Goal: Task Accomplishment & Management: Use online tool/utility

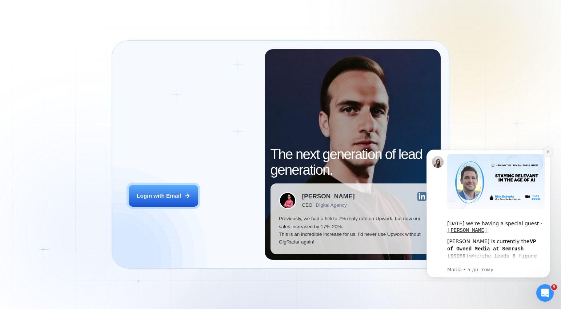
click at [549, 151] on icon "Dismiss notification" at bounding box center [548, 152] width 4 height 4
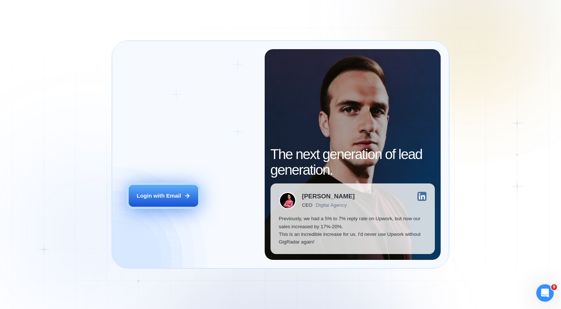
click at [180, 195] on div "Login with Email" at bounding box center [159, 196] width 44 height 8
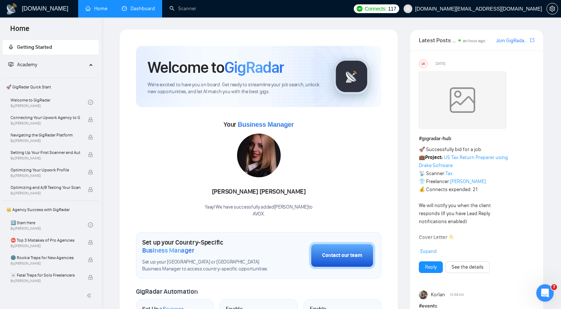
click at [141, 8] on link "Dashboard" at bounding box center [138, 8] width 33 height 6
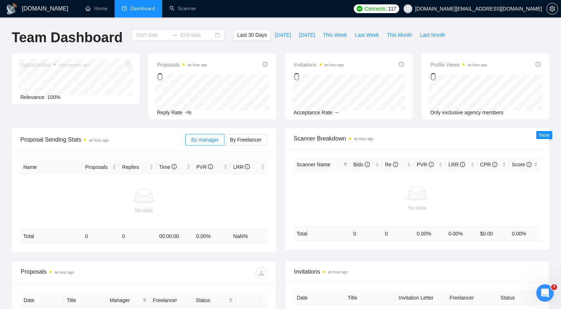
type input "[DATE]"
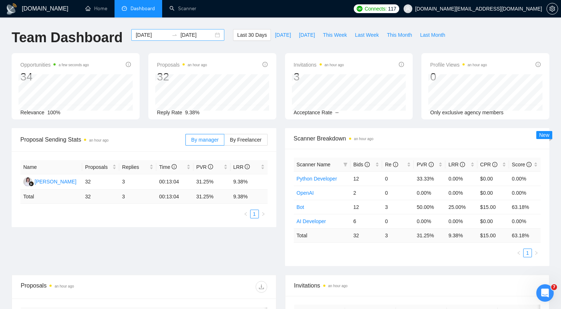
click at [152, 33] on input "[DATE]" at bounding box center [152, 35] width 33 height 8
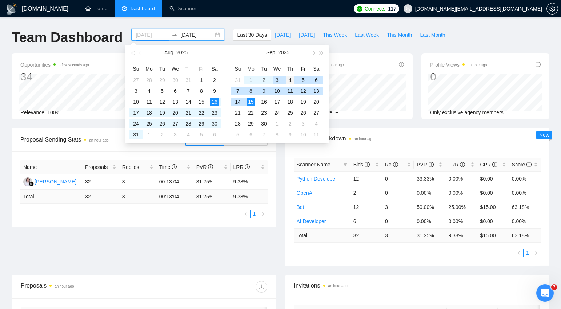
type input "[DATE]"
click at [291, 79] on div "4" at bounding box center [290, 80] width 9 height 9
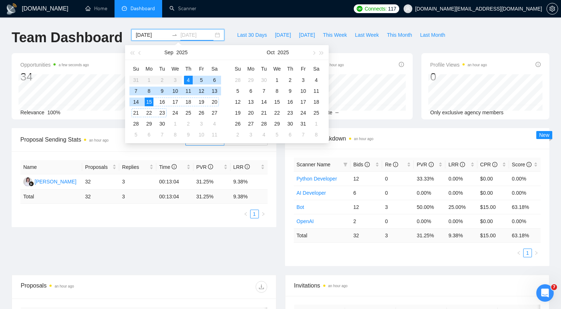
type input "[DATE]"
click at [148, 102] on div "15" at bounding box center [149, 102] width 9 height 9
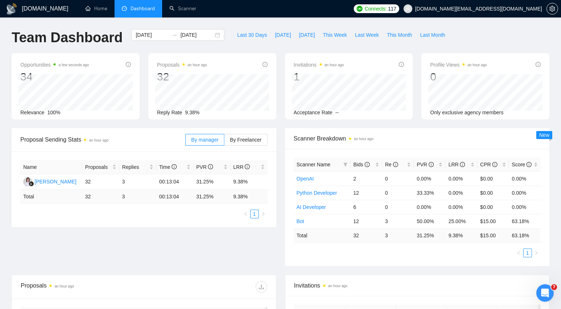
click at [252, 23] on div "[DOMAIN_NAME] Home Dashboard Scanner Connects: 117 [DOMAIN_NAME][EMAIL_ADDRESS]…" at bounding box center [280, 281] width 561 height 563
click at [360, 163] on span "Bids" at bounding box center [362, 165] width 16 height 6
click at [359, 163] on span "Bids" at bounding box center [362, 165] width 16 height 6
click at [183, 8] on link "Scanner" at bounding box center [183, 8] width 27 height 6
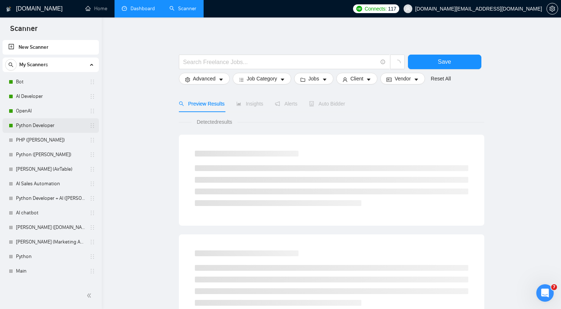
click at [36, 125] on link "Python Developer" at bounding box center [50, 125] width 69 height 15
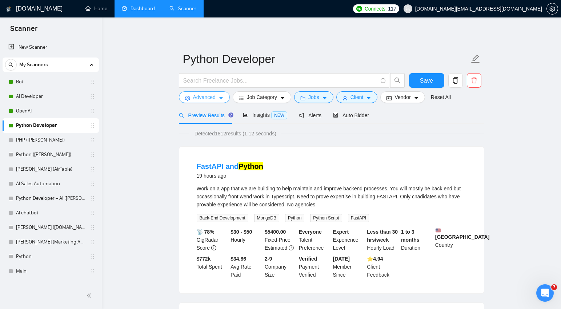
click at [215, 99] on span "Advanced" at bounding box center [204, 97] width 23 height 8
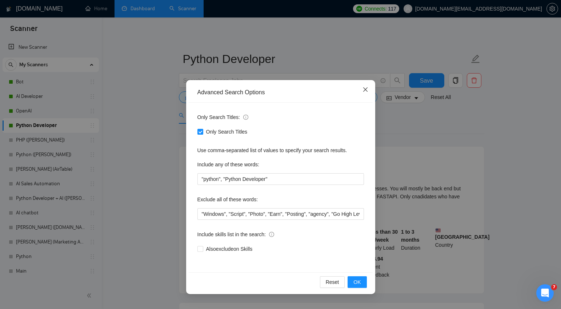
click at [366, 90] on icon "close" at bounding box center [366, 90] width 6 height 6
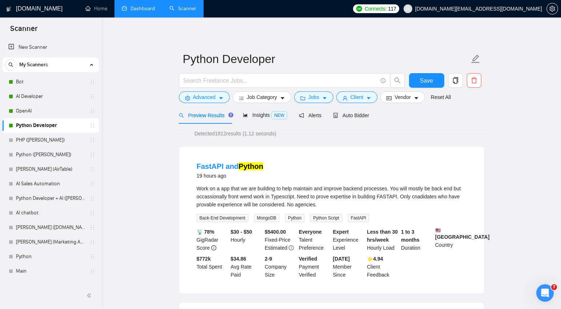
click at [136, 10] on link "Dashboard" at bounding box center [138, 8] width 33 height 6
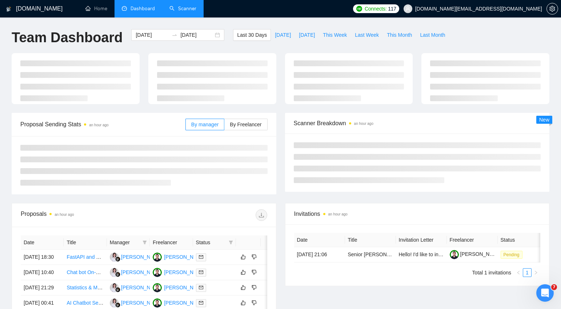
type input "[DATE]"
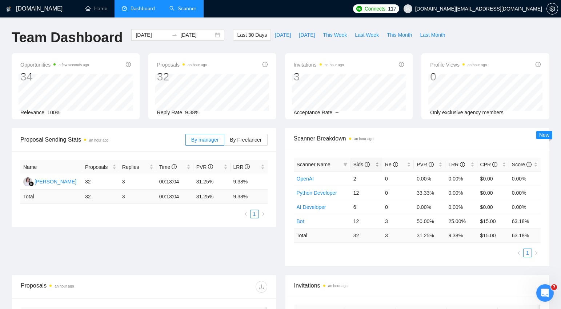
click at [357, 163] on span "Bids" at bounding box center [362, 165] width 16 height 6
click at [183, 9] on link "Scanner" at bounding box center [183, 8] width 27 height 6
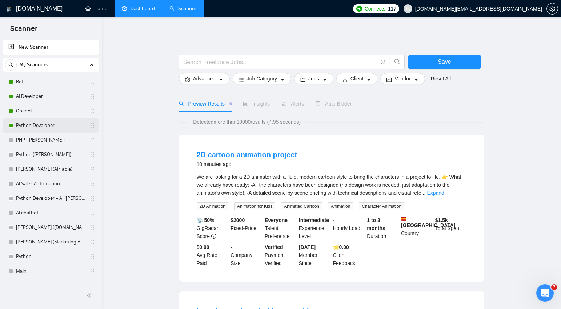
click at [30, 124] on link "Python Developer" at bounding box center [50, 125] width 69 height 15
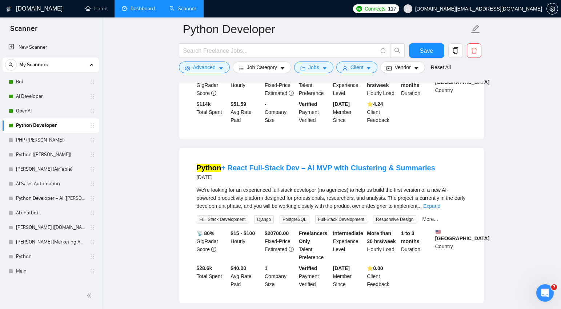
scroll to position [1491, 0]
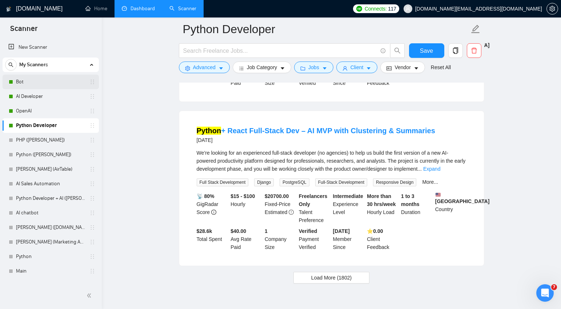
click at [25, 80] on link "Bot" at bounding box center [50, 82] width 69 height 15
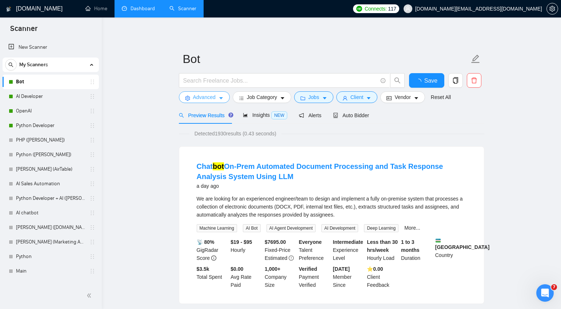
click at [221, 98] on icon "caret-down" at bounding box center [221, 99] width 4 height 2
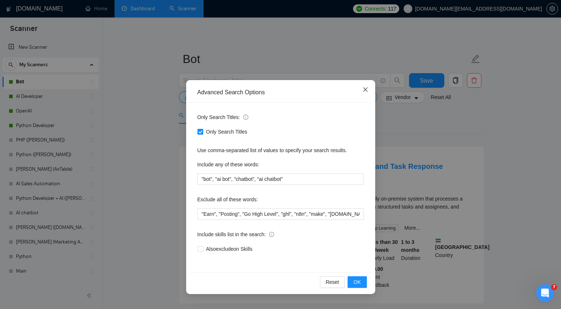
click at [365, 90] on icon "close" at bounding box center [365, 89] width 4 height 4
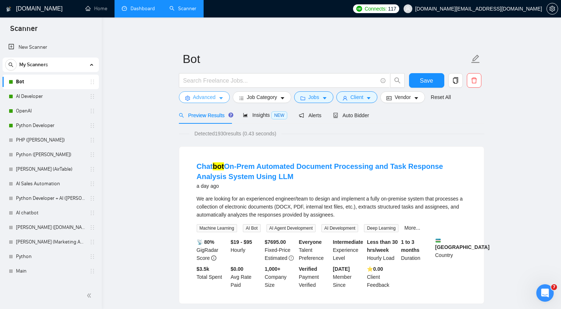
click at [207, 97] on span "Advanced" at bounding box center [204, 97] width 23 height 8
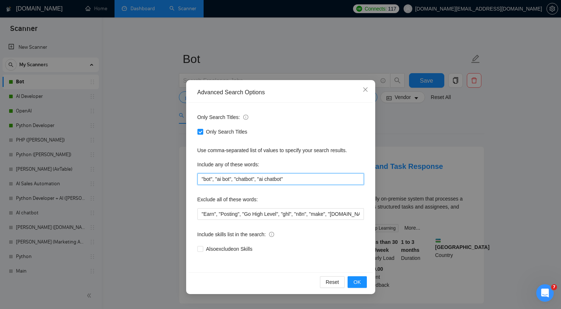
click at [309, 180] on input ""bot", "ai bot", "chatbot", "ai chatbot"" at bounding box center [281, 179] width 167 height 12
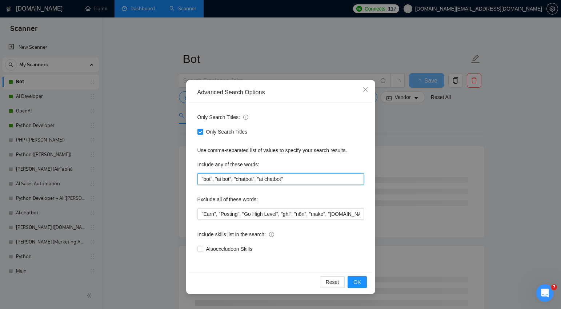
drag, startPoint x: 291, startPoint y: 177, endPoint x: 303, endPoint y: 180, distance: 12.4
click at [259, 178] on input ""bot", "ai bot", "chatbot", "ai chatbot"" at bounding box center [281, 179] width 167 height 12
click at [303, 180] on input ""bot", "ai bot", "chatbot", "ai chatbot"" at bounding box center [281, 179] width 167 height 12
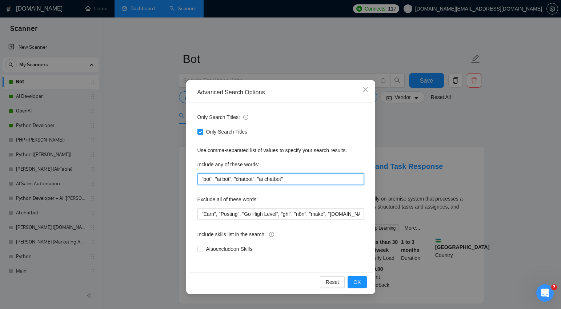
paste input ", "ai chatbot""
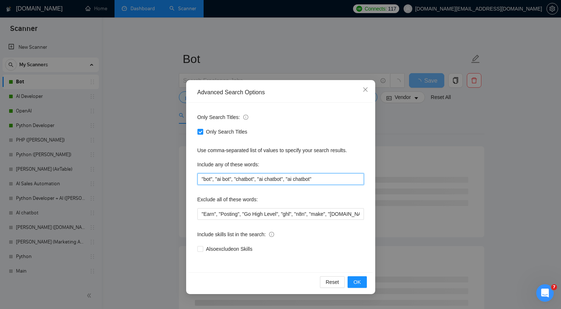
drag, startPoint x: 309, startPoint y: 178, endPoint x: 298, endPoint y: 178, distance: 10.6
click at [298, 178] on input ""bot", "ai bot", "chatbot", "ai chatbot", "ai chatbot"" at bounding box center [281, 179] width 167 height 12
drag, startPoint x: 311, startPoint y: 178, endPoint x: 307, endPoint y: 180, distance: 5.1
click at [295, 178] on input ""bot", "ai bot", "chatbot", "ai chatbot", "ai chatbot"" at bounding box center [281, 179] width 167 height 12
click at [357, 281] on span "OK" at bounding box center [357, 282] width 7 height 8
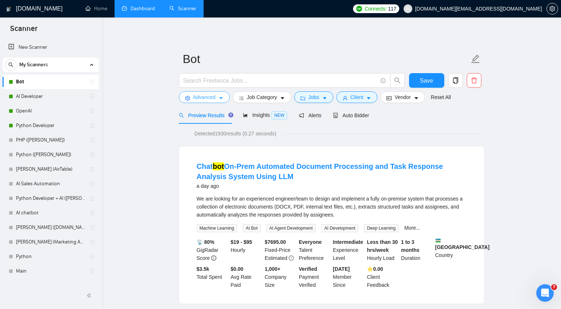
click at [206, 96] on span "Advanced" at bounding box center [204, 97] width 23 height 8
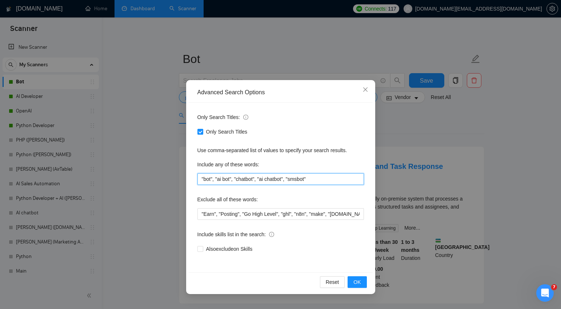
click at [305, 179] on input ""bot", "ai bot", "chatbot", "ai chatbot", "smsbot"" at bounding box center [281, 179] width 167 height 12
click at [357, 282] on span "OK" at bounding box center [357, 282] width 7 height 8
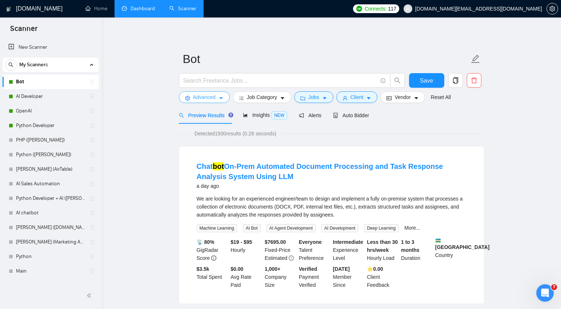
click at [207, 96] on span "Advanced" at bounding box center [204, 97] width 23 height 8
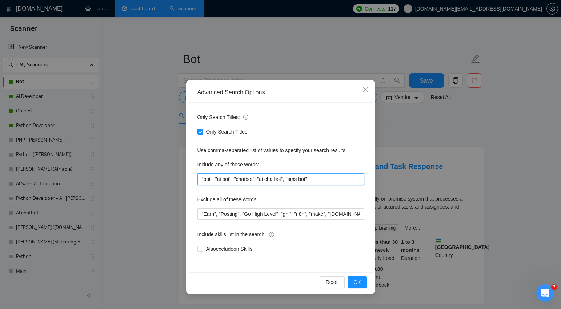
drag, startPoint x: 305, startPoint y: 178, endPoint x: 296, endPoint y: 179, distance: 9.2
click at [296, 179] on input ""bot", "ai bot", "chatbot", "ai chatbot", "sms bot"" at bounding box center [281, 179] width 167 height 12
click at [357, 284] on span "OK" at bounding box center [357, 282] width 7 height 8
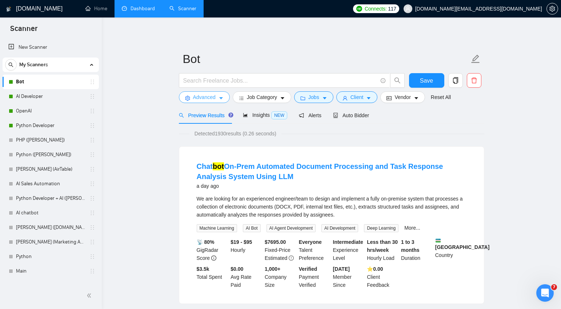
click at [219, 99] on button "Advanced" at bounding box center [204, 97] width 51 height 12
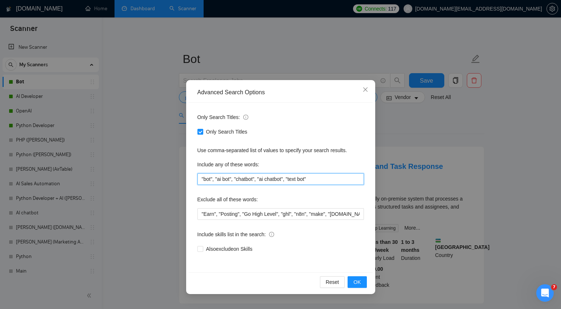
drag, startPoint x: 313, startPoint y: 178, endPoint x: 296, endPoint y: 178, distance: 16.4
click at [296, 178] on input ""bot", "ai bot", "chatbot", "ai chatbot", "text bot"" at bounding box center [281, 179] width 167 height 12
click at [304, 180] on input ""bot", "ai bot", "chatbot", "ai chatbot", "text bot"" at bounding box center [281, 179] width 167 height 12
drag, startPoint x: 313, startPoint y: 178, endPoint x: 295, endPoint y: 178, distance: 17.8
click at [295, 178] on input ""bot", "ai bot", "chatbot", "ai chatbot", "text bot"" at bounding box center [281, 179] width 167 height 12
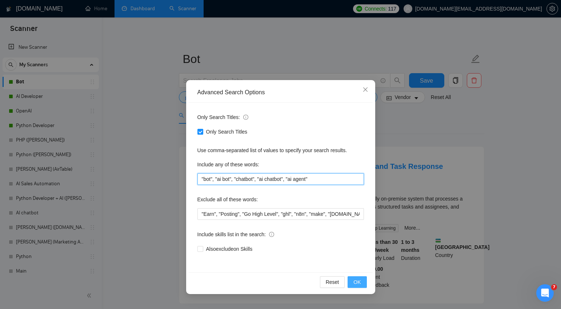
type input ""bot", "ai bot", "chatbot", "ai chatbot", "ai agent""
click at [356, 281] on span "OK" at bounding box center [357, 282] width 7 height 8
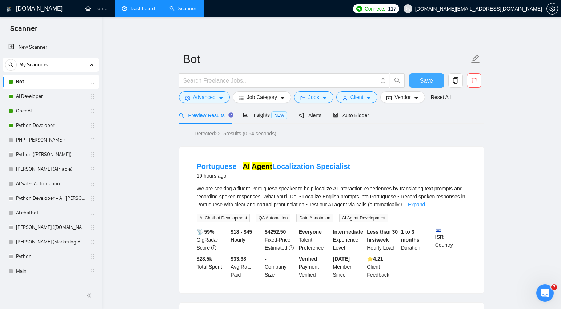
click at [430, 82] on span "Save" at bounding box center [426, 80] width 13 height 9
click at [30, 109] on link "OpenAI" at bounding box center [50, 111] width 69 height 15
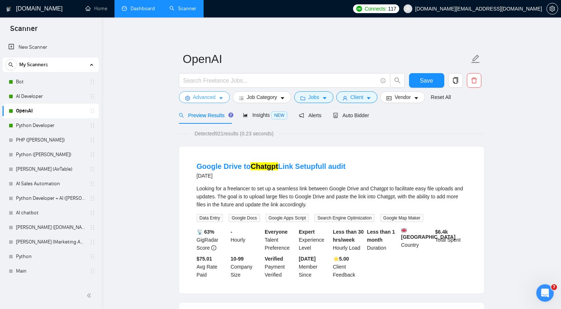
click at [225, 97] on button "Advanced" at bounding box center [204, 97] width 51 height 12
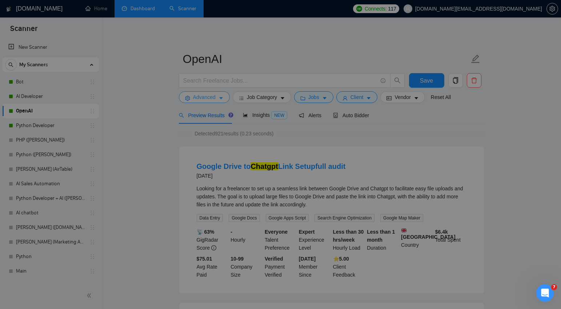
scroll to position [1, 0]
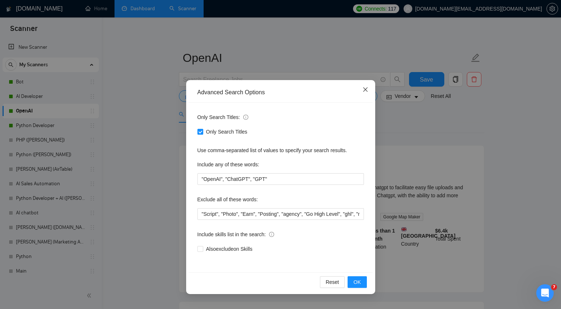
click at [367, 90] on icon "close" at bounding box center [366, 90] width 6 height 6
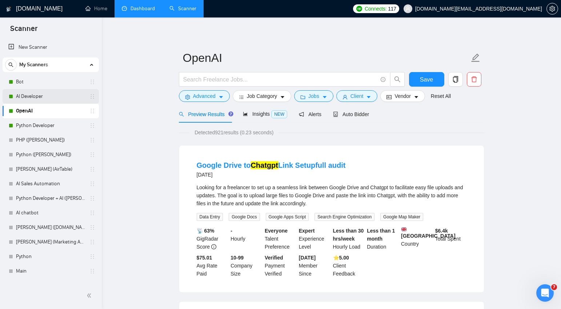
click at [25, 96] on link "AI Developer" at bounding box center [50, 96] width 69 height 15
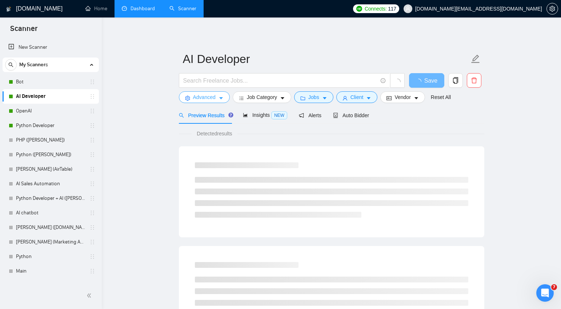
click at [223, 96] on icon "caret-down" at bounding box center [221, 98] width 5 height 5
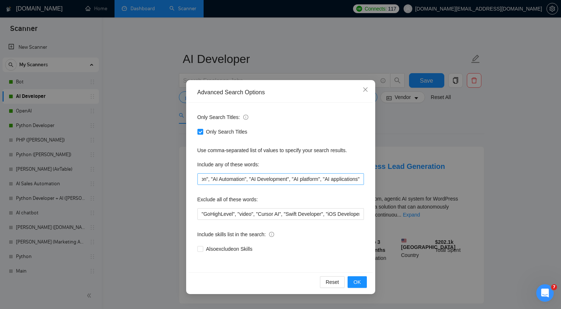
scroll to position [0, 313]
click at [365, 91] on icon "close" at bounding box center [366, 90] width 6 height 6
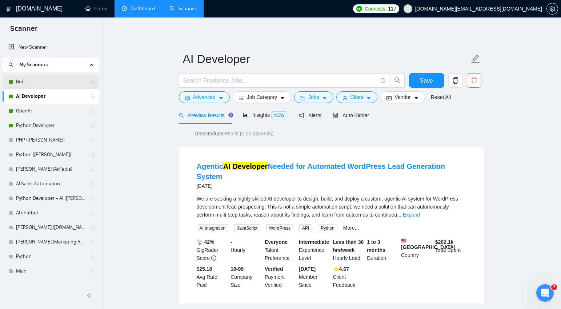
click at [37, 81] on link "Bot" at bounding box center [50, 82] width 69 height 15
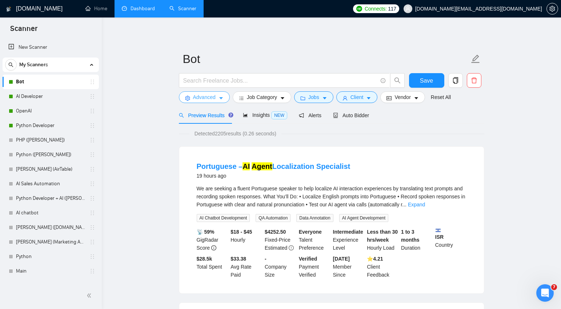
click at [208, 98] on span "Advanced" at bounding box center [204, 97] width 23 height 8
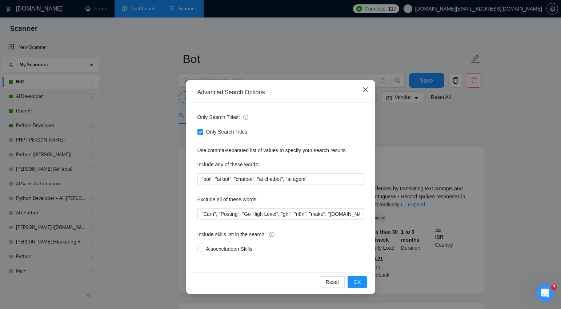
click at [365, 87] on icon "close" at bounding box center [366, 90] width 6 height 6
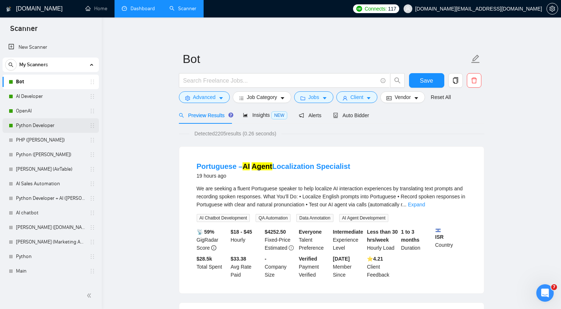
click at [36, 125] on link "Python Developer" at bounding box center [50, 125] width 69 height 15
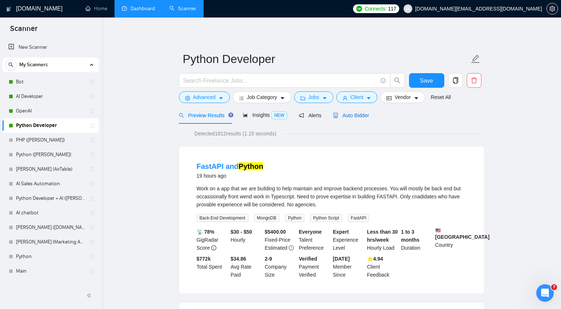
click at [355, 116] on span "Auto Bidder" at bounding box center [351, 115] width 36 height 6
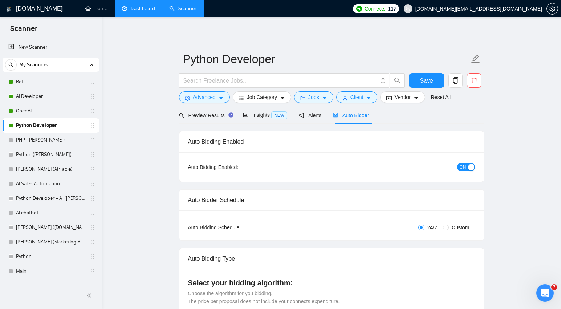
checkbox input "true"
click at [471, 167] on div "button" at bounding box center [471, 167] width 7 height 7
click at [434, 84] on button "Save" at bounding box center [426, 80] width 35 height 15
checkbox input "true"
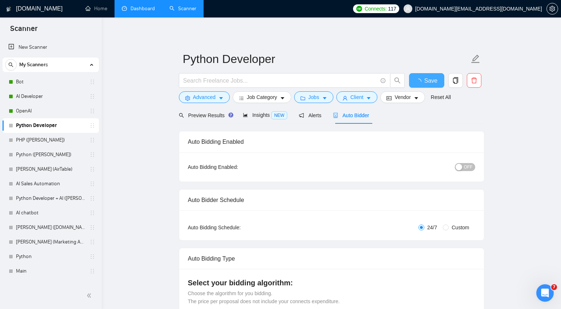
checkbox input "true"
click at [40, 82] on link "Bot" at bounding box center [50, 82] width 69 height 15
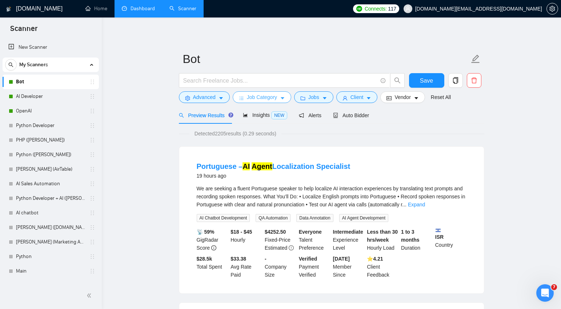
click at [285, 100] on icon "caret-down" at bounding box center [282, 98] width 5 height 5
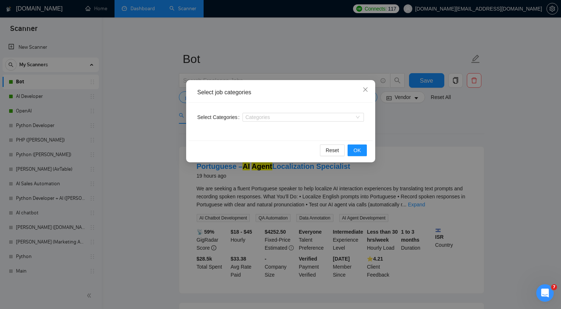
click at [160, 98] on div "Select job categories Select Categories Categories Reset OK" at bounding box center [280, 154] width 561 height 309
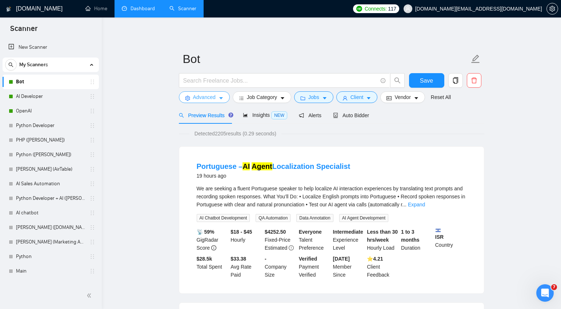
click at [223, 100] on icon "caret-down" at bounding box center [221, 98] width 5 height 5
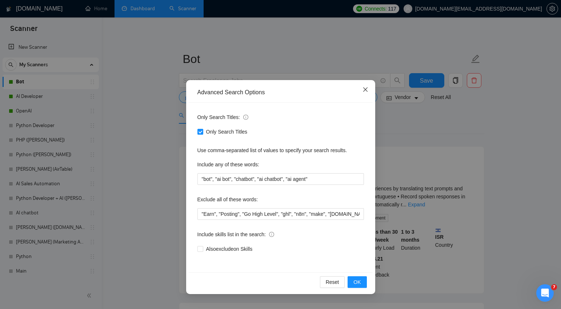
click at [366, 91] on icon "close" at bounding box center [365, 89] width 4 height 4
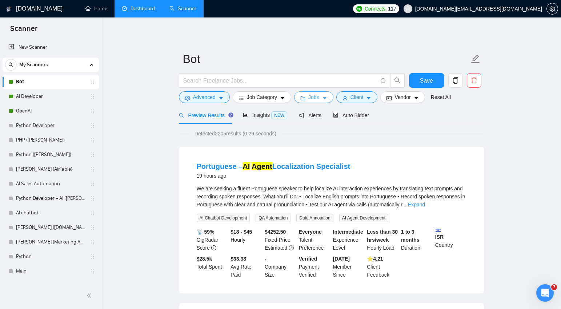
click at [327, 99] on icon "caret-down" at bounding box center [325, 99] width 4 height 2
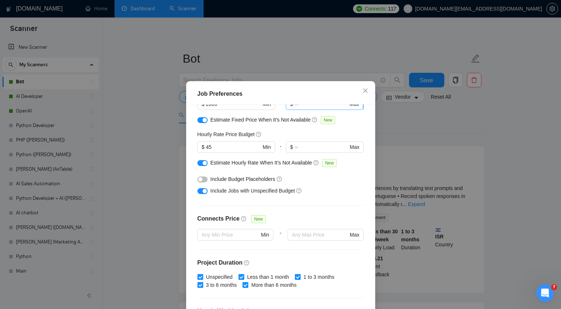
scroll to position [69, 0]
click at [214, 146] on input "45" at bounding box center [233, 146] width 55 height 8
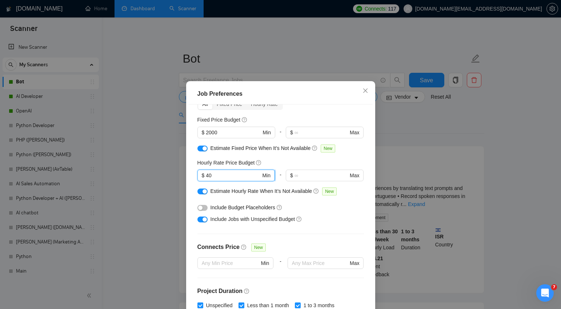
scroll to position [3, 0]
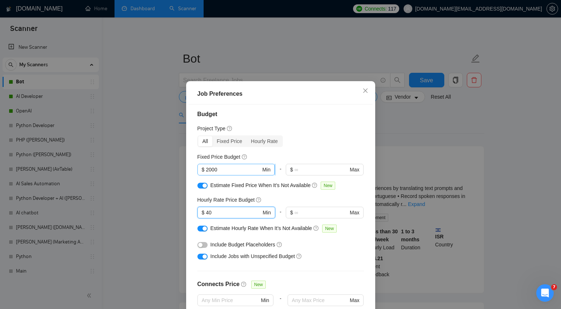
type input "40"
click at [223, 168] on input "2000" at bounding box center [233, 170] width 55 height 8
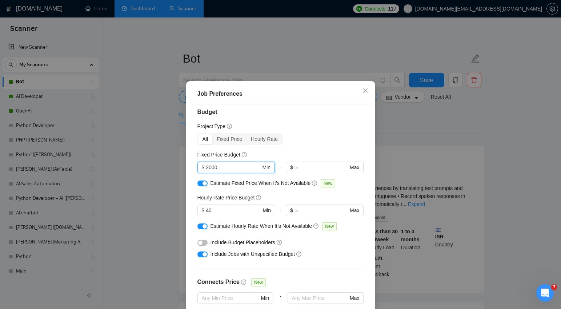
scroll to position [5, 0]
click at [223, 170] on input "2000" at bounding box center [233, 168] width 55 height 8
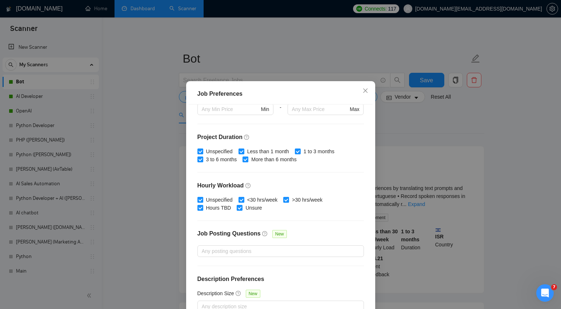
scroll to position [44, 0]
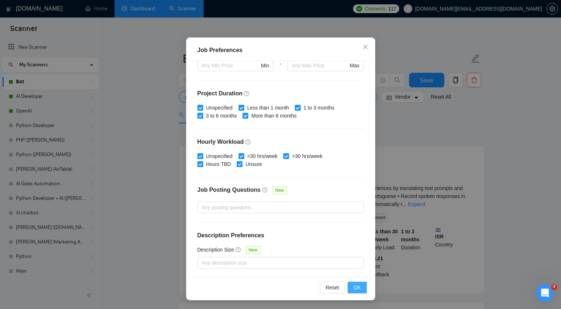
click at [357, 287] on span "OK" at bounding box center [357, 287] width 7 height 8
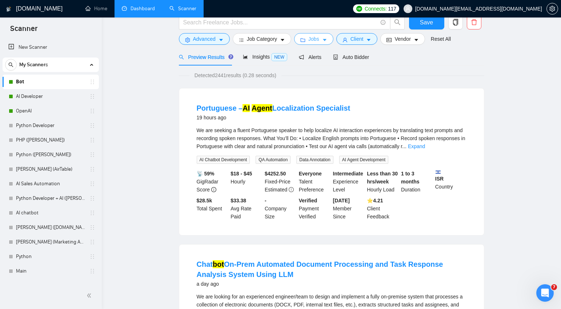
scroll to position [0, 0]
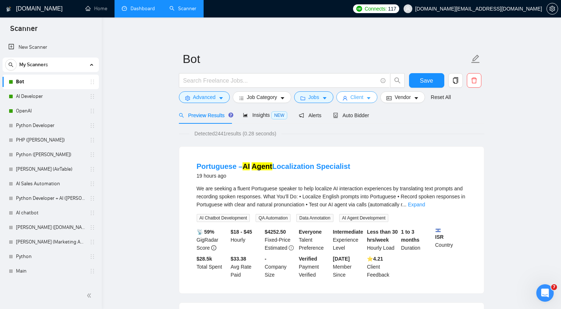
click at [371, 98] on icon "caret-down" at bounding box center [369, 99] width 4 height 2
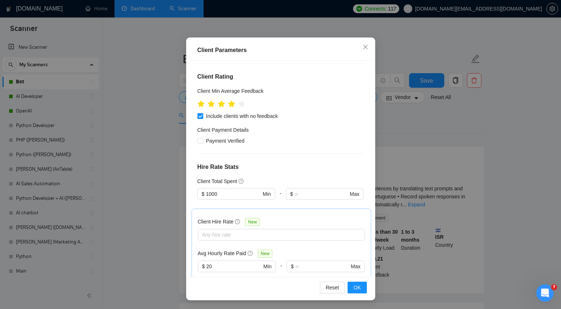
scroll to position [88, 0]
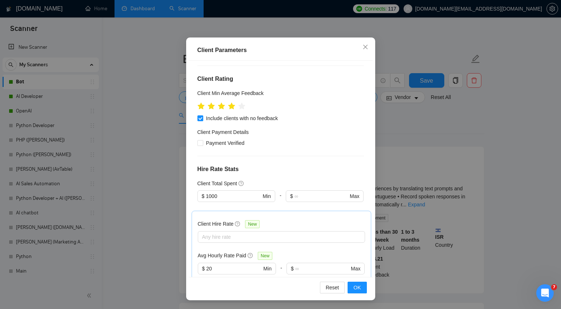
click at [448, 122] on div "Client Parameters Client Location Include Client Countries Select Exclude Clien…" at bounding box center [280, 154] width 561 height 309
click at [365, 48] on icon "close" at bounding box center [366, 47] width 6 height 6
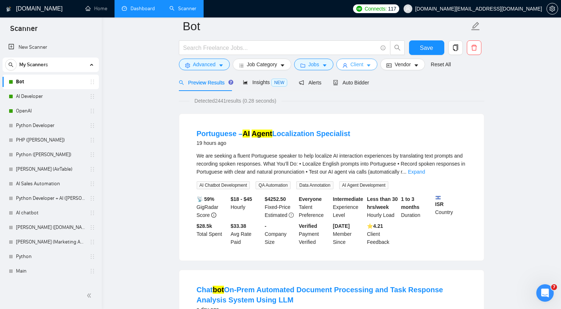
scroll to position [0, 0]
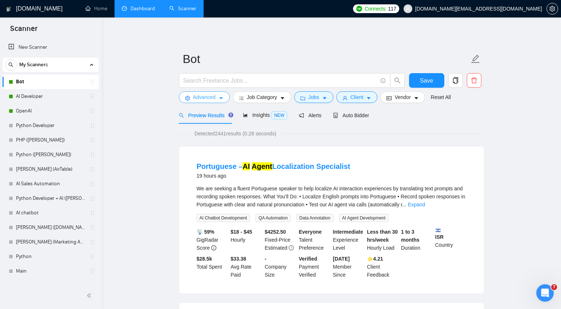
click at [223, 95] on span "caret-down" at bounding box center [221, 97] width 5 height 5
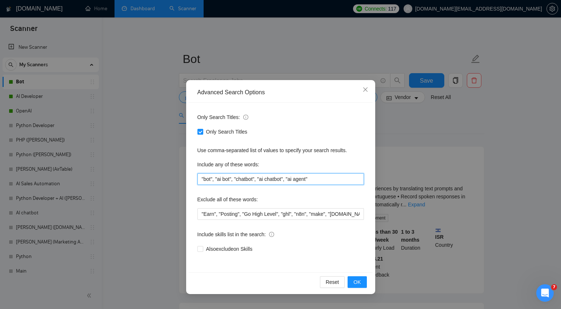
drag, startPoint x: 322, startPoint y: 179, endPoint x: 198, endPoint y: 176, distance: 124.1
click at [198, 176] on input ""bot", "ai bot", "chatbot", "ai chatbot", "ai agent"" at bounding box center [281, 179] width 167 height 12
click at [327, 179] on input ""bot", "ai bot", "chatbot", "ai chatbot", "ai agent"" at bounding box center [281, 179] width 167 height 12
paste input ""virtual assistant" "ai assistant" "voice bot" "conversational ai" "digital age…"
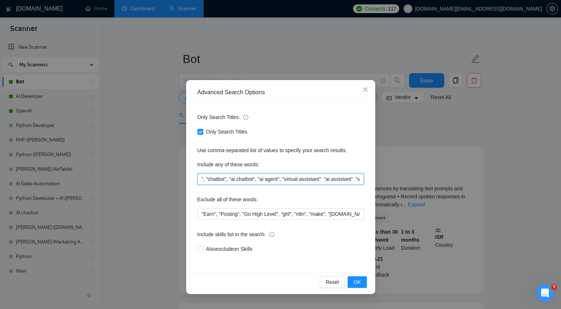
click at [332, 178] on input ""bot", "ai bot", "chatbot", "ai chatbot", "ai agent", "virtual assistant" "ai a…" at bounding box center [281, 179] width 167 height 12
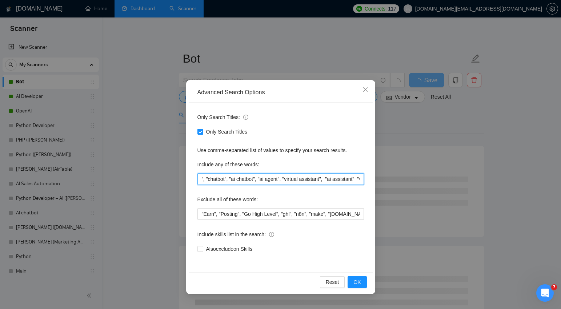
click at [337, 177] on input ""bot", "ai bot", "chatbot", "ai chatbot", "ai agent", "virtual assistant", "ai …" at bounding box center [281, 179] width 167 height 12
click at [337, 178] on input ""bot", "ai bot", "chatbot", "ai chatbot", "ai agent", "virtual assistant", "ai …" at bounding box center [281, 179] width 167 height 12
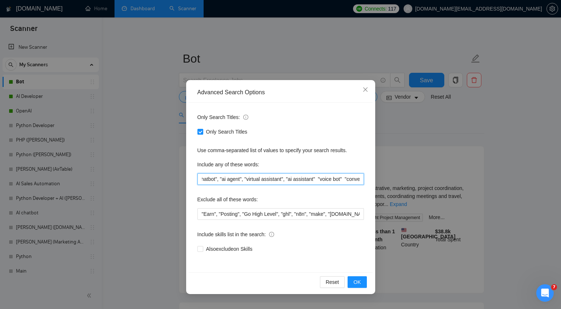
scroll to position [0, 66]
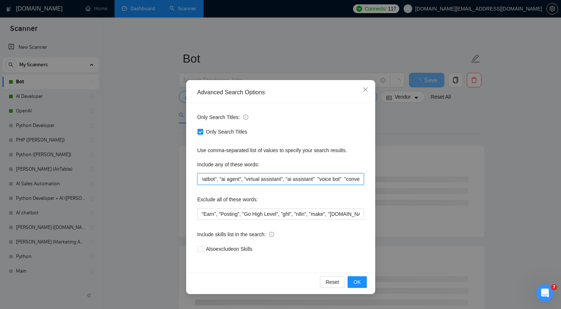
click at [327, 178] on input ""bot", "ai bot", "chatbot", "ai chatbot", "ai agent", "virtual assistant", "ai …" at bounding box center [281, 179] width 167 height 12
drag, startPoint x: 331, startPoint y: 179, endPoint x: 302, endPoint y: 179, distance: 28.7
click at [302, 179] on input ""bot", "ai bot", "chatbot", "ai chatbot", "ai agent", "virtual assistant", "ai …" at bounding box center [281, 179] width 167 height 12
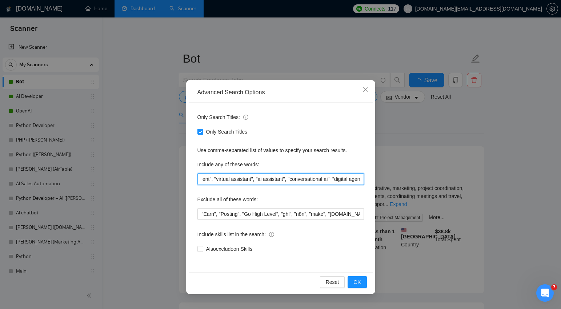
scroll to position [0, 82]
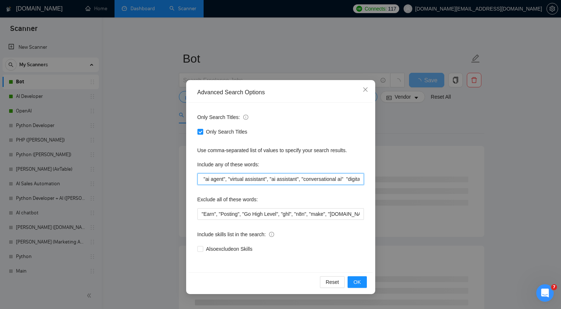
click at [281, 179] on input ""bot", "ai bot", "chatbot", "ai chatbot", "ai agent", "virtual assistant", "ai …" at bounding box center [281, 179] width 167 height 12
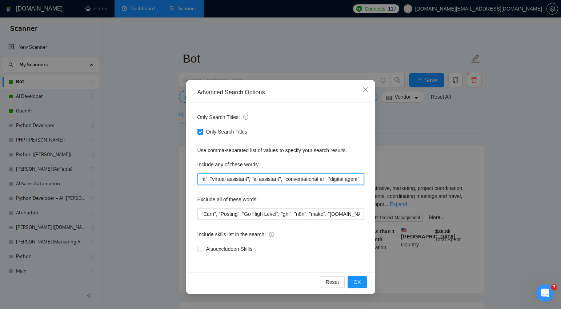
scroll to position [0, 117]
click at [323, 178] on input ""bot", "ai bot", "chatbot", "ai chatbot", "ai agent", "virtual assistant", "ai …" at bounding box center [281, 179] width 167 height 12
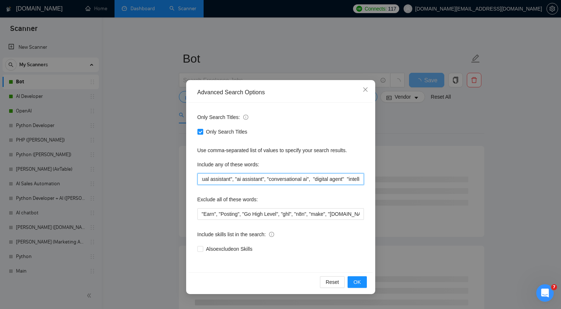
click at [328, 178] on input ""bot", "ai bot", "chatbot", "ai chatbot", "ai agent", "virtual assistant", "ai …" at bounding box center [281, 179] width 167 height 12
click at [329, 179] on input ""bot", "ai bot", "chatbot", "ai chatbot", "ai agent", "virtual assistant", "ai …" at bounding box center [281, 179] width 167 height 12
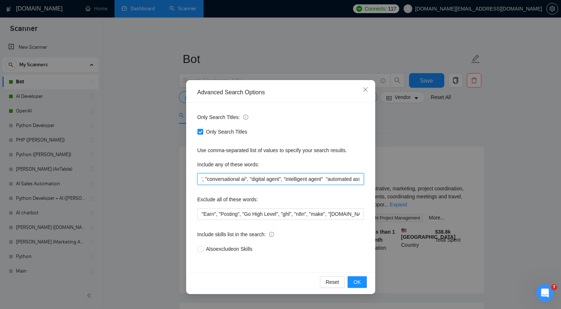
scroll to position [0, 179]
click at [345, 179] on input ""bot", "ai bot", "chatbot", "ai chatbot", "ai agent", "virtual assistant", "ai …" at bounding box center [281, 179] width 167 height 12
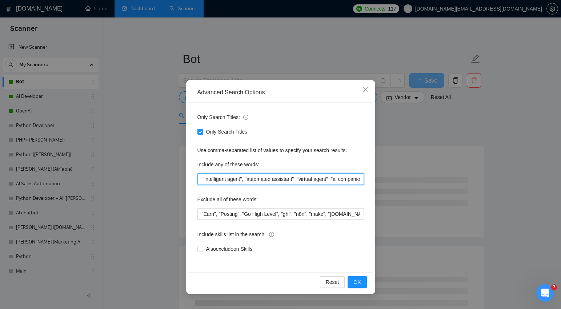
scroll to position [0, 262]
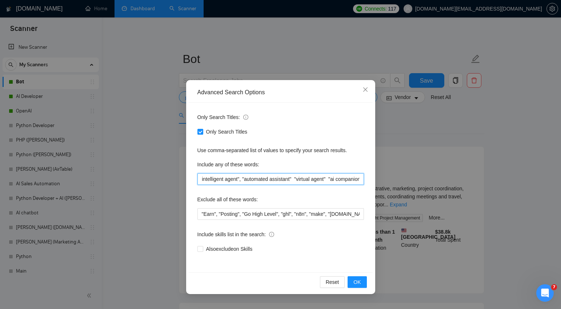
click at [316, 177] on input ""bot", "ai bot", "chatbot", "ai chatbot", "ai agent", "virtual assistant", "ai …" at bounding box center [281, 179] width 167 height 12
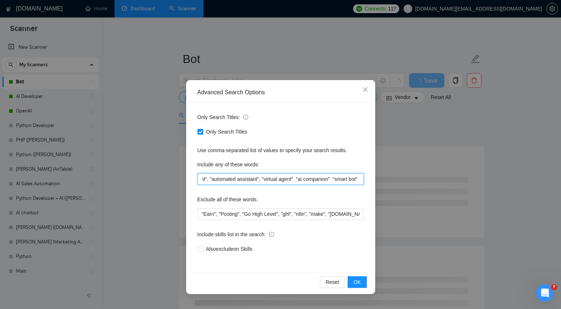
scroll to position [0, 323]
click at [292, 178] on input ""bot", "ai bot", "chatbot", "ai chatbot", "ai agent", "virtual assistant", "ai …" at bounding box center [281, 179] width 167 height 12
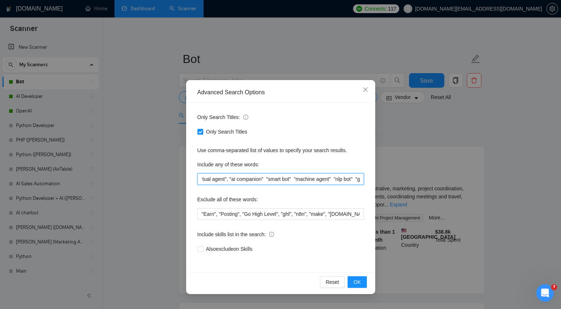
scroll to position [0, 371]
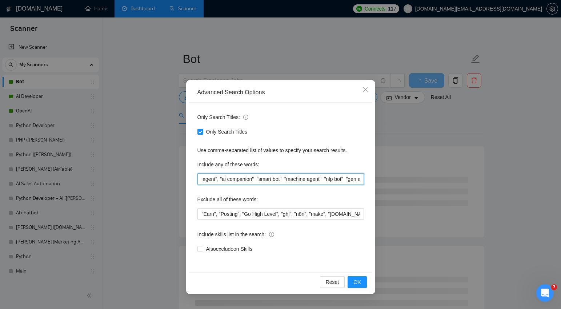
click at [283, 176] on input ""bot", "ai bot", "chatbot", "ai chatbot", "ai agent", "virtual assistant", "ai …" at bounding box center [281, 179] width 167 height 12
click at [313, 178] on input ""bot", "ai bot", "chatbot", "ai chatbot", "ai agent", "virtual assistant", "ai …" at bounding box center [281, 179] width 167 height 12
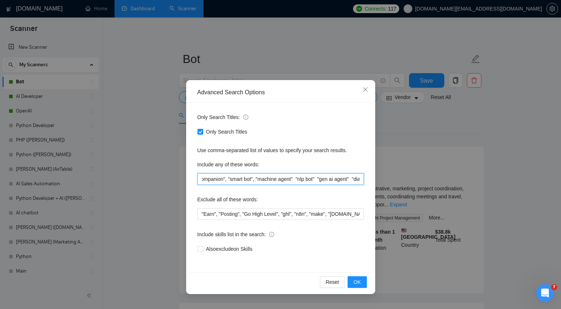
scroll to position [0, 407]
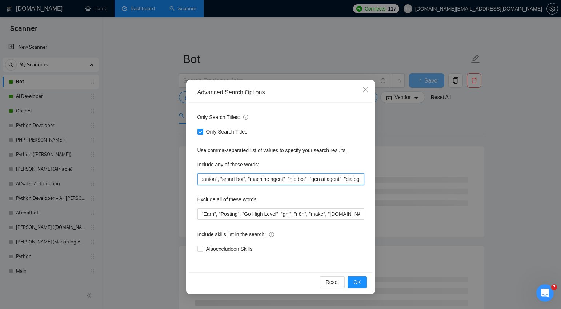
click at [318, 178] on input ""bot", "ai bot", "chatbot", "ai chatbot", "ai agent", "virtual assistant", "ai …" at bounding box center [281, 179] width 167 height 12
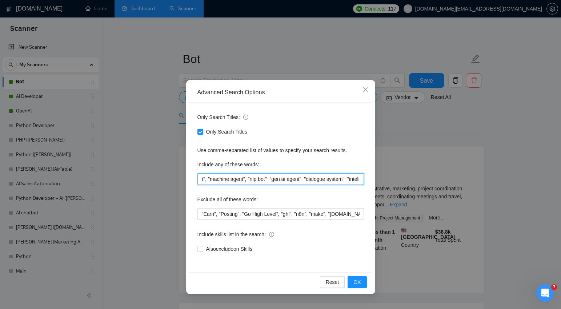
scroll to position [0, 449]
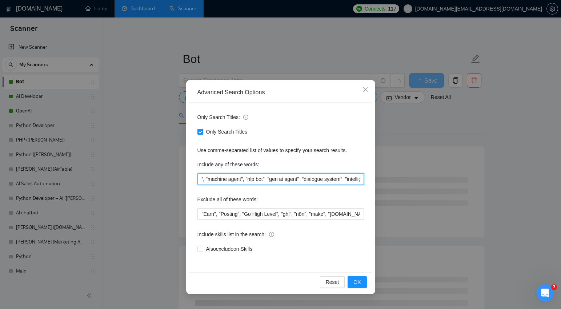
click at [299, 178] on input ""bot", "ai bot", "chatbot", "ai chatbot", "ai agent", "virtual assistant", "ai …" at bounding box center [281, 179] width 167 height 12
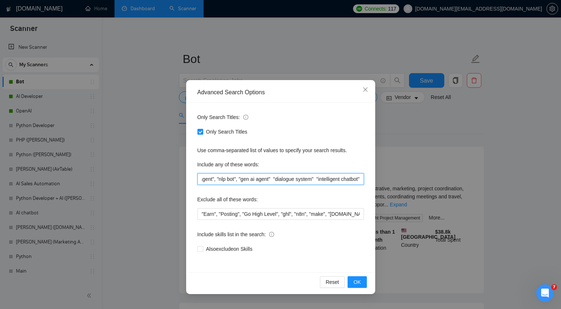
scroll to position [0, 497]
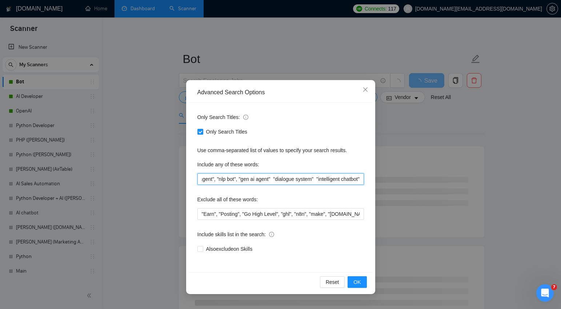
click at [287, 178] on input ""bot", "ai bot", "chatbot", "ai chatbot", "ai agent", "virtual assistant", "ai …" at bounding box center [281, 179] width 167 height 12
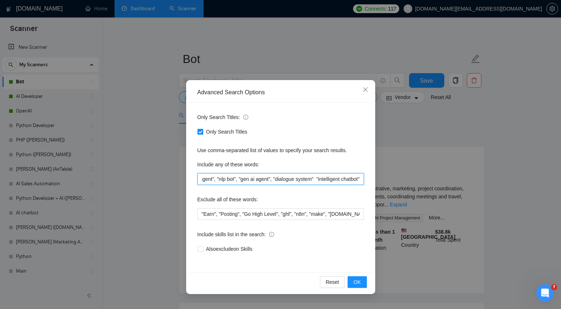
scroll to position [0, 517]
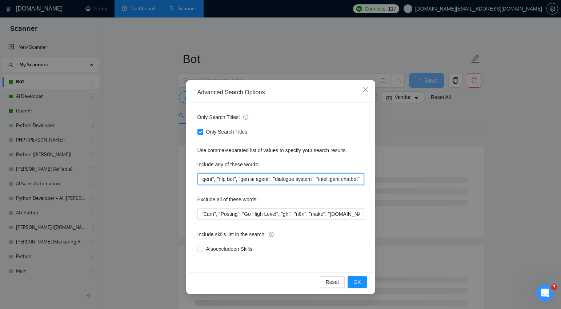
click at [313, 178] on input ""bot", "ai bot", "chatbot", "ai chatbot", "ai agent", "virtual assistant", "ai …" at bounding box center [281, 179] width 167 height 12
click at [357, 280] on span "OK" at bounding box center [357, 282] width 7 height 8
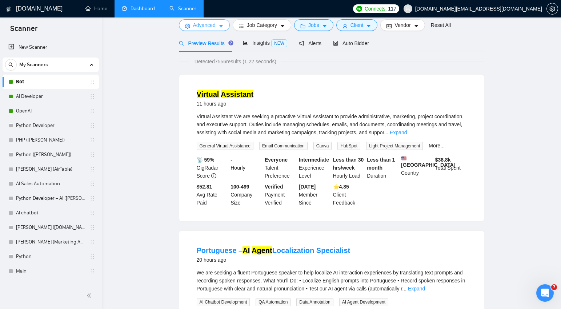
scroll to position [0, 0]
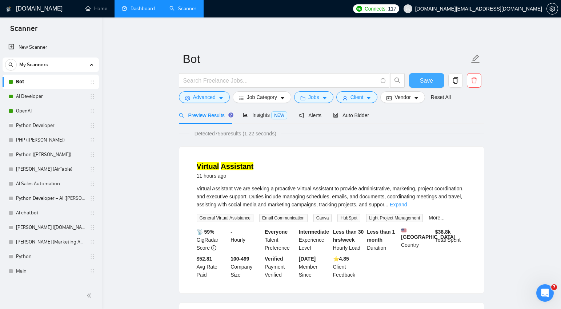
click at [426, 81] on span "Save" at bounding box center [426, 80] width 13 height 9
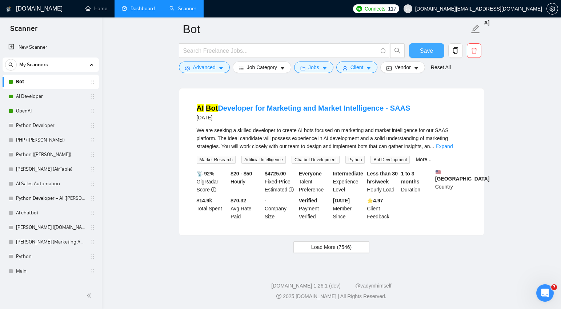
scroll to position [1546, 0]
click at [331, 247] on span "Load More (7546)" at bounding box center [331, 247] width 40 height 8
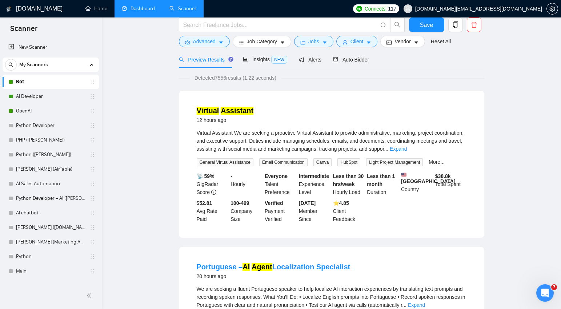
scroll to position [0, 0]
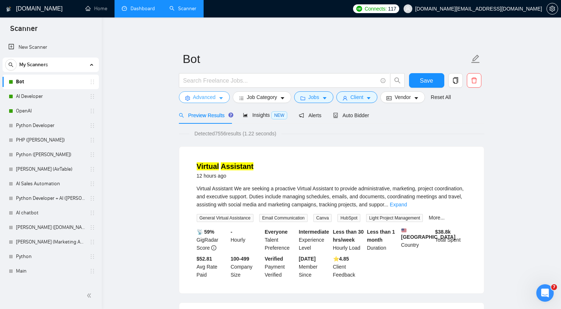
click at [224, 98] on button "Advanced" at bounding box center [204, 97] width 51 height 12
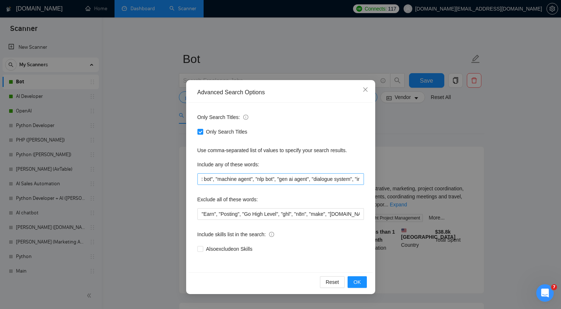
scroll to position [0, 517]
click at [360, 178] on input ""bot", "ai bot", "chatbot", "ai chatbot", "ai agent", "virtual assistant", "ai …" at bounding box center [281, 179] width 167 height 12
click at [363, 90] on icon "close" at bounding box center [366, 90] width 6 height 6
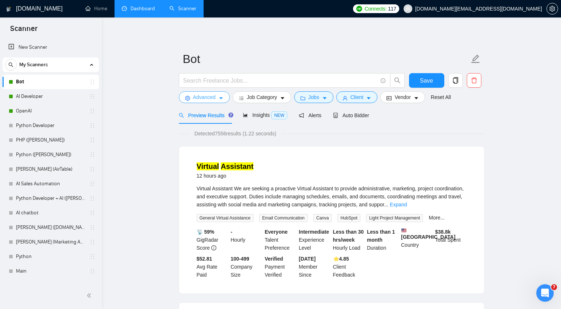
click at [208, 98] on span "Advanced" at bounding box center [204, 97] width 23 height 8
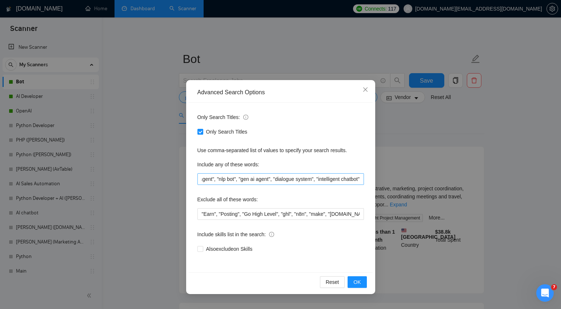
scroll to position [0, 517]
click at [362, 179] on input ""bot", "ai bot", "chatbot", "ai chatbot", "ai agent", "virtual assistant", "ai …" at bounding box center [281, 179] width 167 height 12
paste input ""ai guide" "digital guide" "ai mentor" "virtual mentor" "ai coach" "smart coach…"
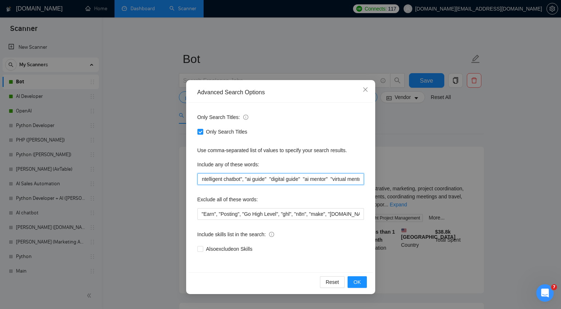
drag, startPoint x: 346, startPoint y: 178, endPoint x: 306, endPoint y: 179, distance: 39.7
click at [306, 179] on input ""bot", "ai bot", "chatbot", "ai chatbot", "ai agent", "virtual assistant", "ai …" at bounding box center [281, 179] width 167 height 12
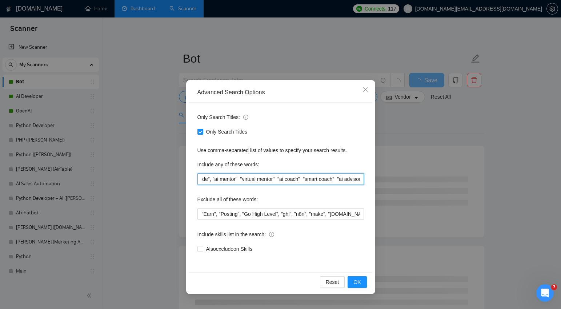
scroll to position [0, 653]
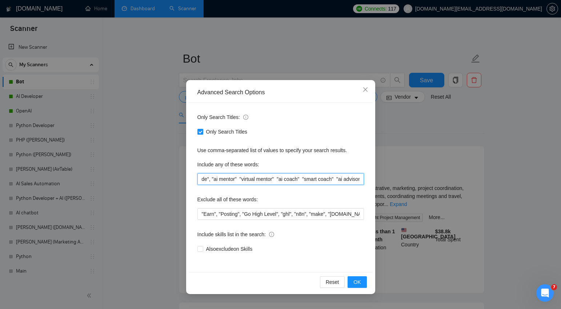
drag, startPoint x: 322, startPoint y: 178, endPoint x: 279, endPoint y: 178, distance: 42.9
click at [279, 178] on input ""bot", "ai bot", "chatbot", "ai chatbot", "ai agent", "virtual assistant", "ai …" at bounding box center [281, 179] width 167 height 12
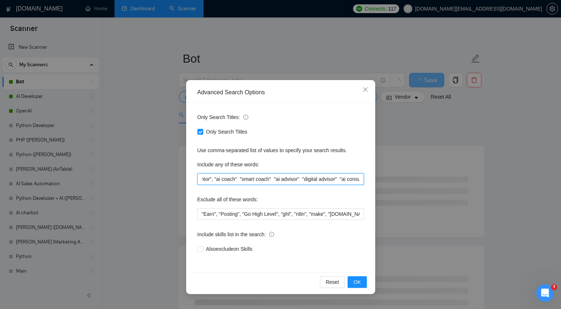
drag, startPoint x: 319, startPoint y: 177, endPoint x: 313, endPoint y: 190, distance: 14.5
click at [279, 178] on input ""bot", "ai bot", "chatbot", "ai chatbot", "ai agent", "virtual assistant", "ai …" at bounding box center [281, 179] width 167 height 12
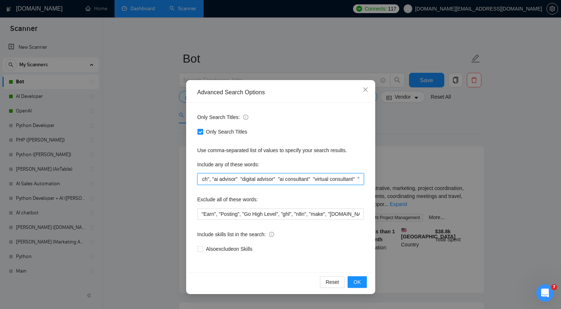
drag, startPoint x: 326, startPoint y: 179, endPoint x: 282, endPoint y: 178, distance: 44.0
click at [282, 178] on input ""bot", "ai bot", "chatbot", "ai chatbot", "ai agent", "virtual assistant", "ai …" at bounding box center [281, 179] width 167 height 12
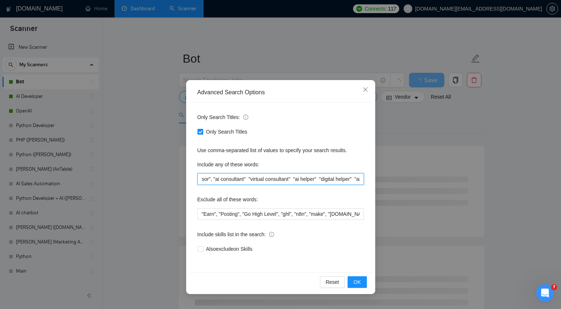
scroll to position [0, 734]
click at [295, 178] on input ""bot", "ai bot", "chatbot", "ai chatbot", "ai agent", "virtual assistant", "ai …" at bounding box center [281, 179] width 167 height 12
click at [323, 178] on input ""bot", "ai bot", "chatbot", "ai chatbot", "ai agent", "virtual assistant", "ai …" at bounding box center [281, 179] width 167 height 12
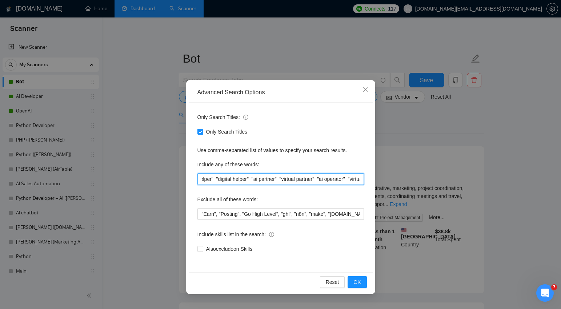
scroll to position [0, 0]
drag, startPoint x: 305, startPoint y: 178, endPoint x: 265, endPoint y: 179, distance: 40.8
click at [265, 179] on input ""bot", "ai bot", "chatbot", "ai chatbot", "ai agent", "virtual assistant", "ai …" at bounding box center [281, 179] width 167 height 12
drag, startPoint x: 280, startPoint y: 178, endPoint x: 250, endPoint y: 182, distance: 30.8
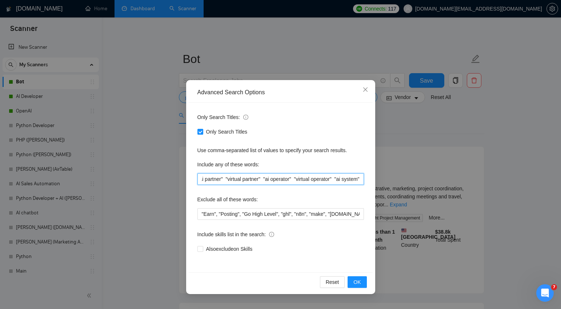
click at [236, 179] on input ""bot", "ai bot", "chatbot", "ai chatbot", "ai agent", "virtual assistant", "ai …" at bounding box center [281, 179] width 167 height 12
click at [290, 178] on input ""bot", "ai bot", "chatbot", "ai chatbot", "ai agent", "virtual assistant", "ai …" at bounding box center [281, 179] width 167 height 12
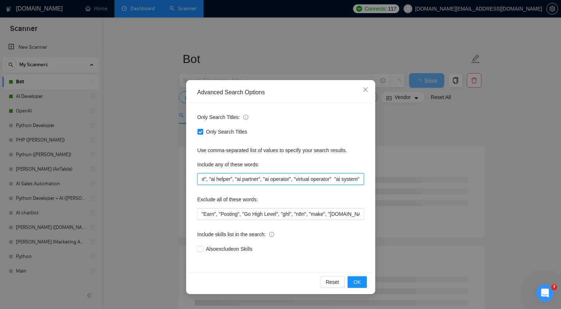
click at [333, 178] on input ""bot", "ai bot", "chatbot", "ai chatbot", "ai agent", "virtual assistant", "ai …" at bounding box center [281, 179] width 167 height 12
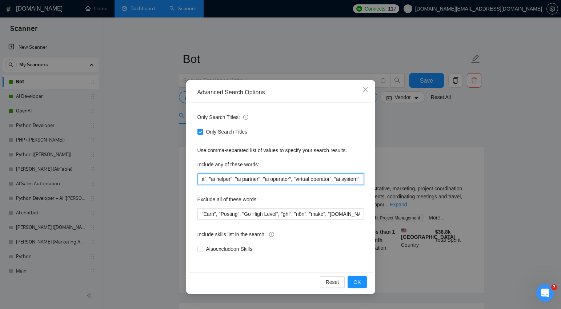
scroll to position [0, 875]
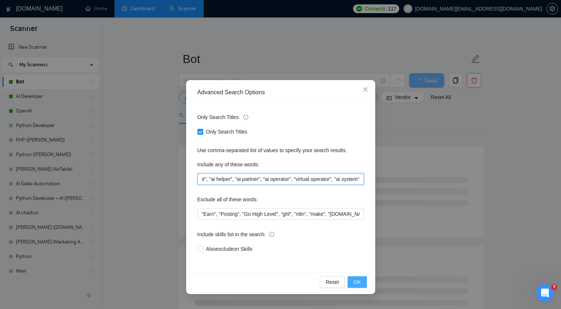
type input ""bot", "ai bot", "chatbot", "ai chatbot", "ai agent", "virtual assistant", "ai …"
click at [357, 282] on span "OK" at bounding box center [357, 282] width 7 height 8
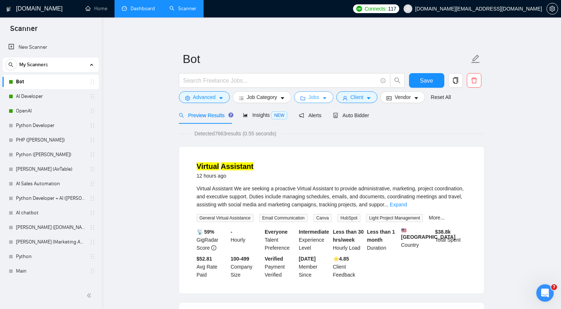
click at [326, 98] on icon "caret-down" at bounding box center [325, 99] width 4 height 2
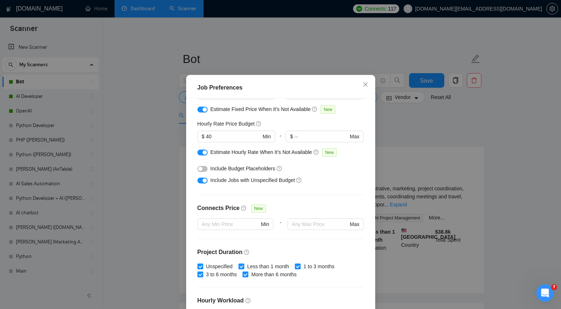
scroll to position [43, 0]
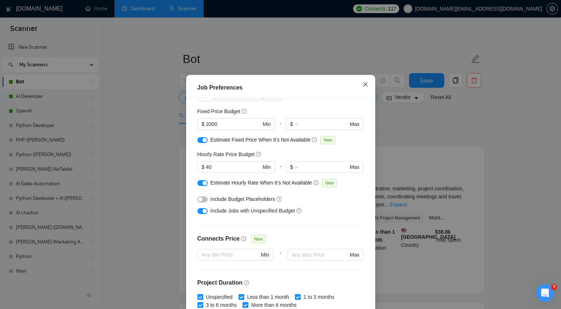
click at [364, 87] on icon "close" at bounding box center [366, 85] width 6 height 6
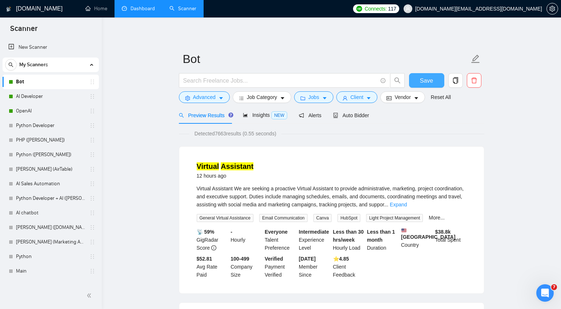
click at [421, 82] on span "Save" at bounding box center [426, 80] width 13 height 9
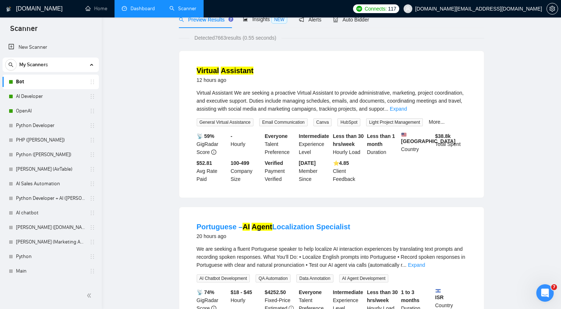
scroll to position [0, 0]
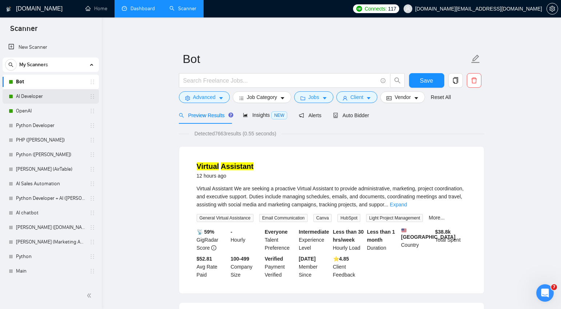
click at [54, 95] on link "AI Developer" at bounding box center [50, 96] width 69 height 15
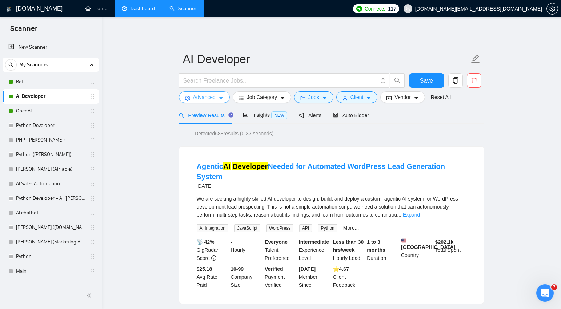
click at [221, 96] on icon "caret-down" at bounding box center [221, 98] width 5 height 5
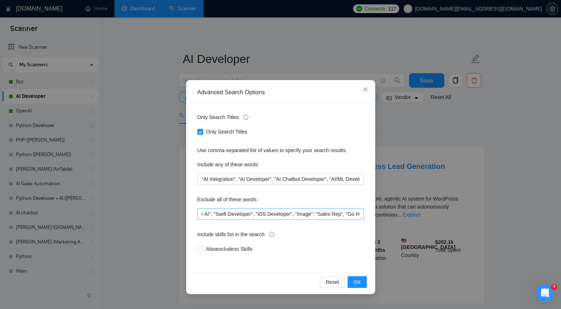
scroll to position [0, 267]
click at [361, 214] on input ""GoHighLevel", "video", "Cursor AI", "Swift Developer", "iOS Developer", "Image…" at bounding box center [281, 214] width 167 height 12
drag, startPoint x: 353, startPoint y: 213, endPoint x: 330, endPoint y: 215, distance: 22.6
click at [330, 215] on input ""GoHighLevel", "video", "Cursor AI", "Swift Developer", "iOS Developer", "Image…" at bounding box center [281, 214] width 167 height 12
click at [363, 214] on input ""GoHighLevel", "video", "Cursor AI", "Swift Developer", "iOS Developer", "Image…" at bounding box center [281, 214] width 167 height 12
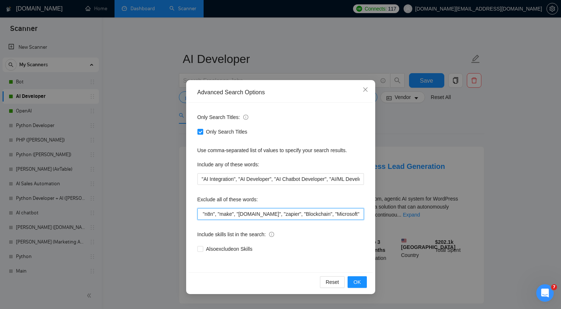
paste input ", "Microsoft""
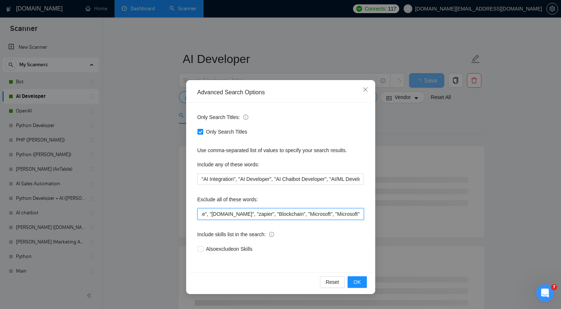
drag, startPoint x: 357, startPoint y: 213, endPoint x: 336, endPoint y: 214, distance: 21.5
click at [336, 214] on input ""GoHighLevel", "video", "Cursor AI", "Swift Developer", "iOS Developer", "Image…" at bounding box center [281, 214] width 167 height 12
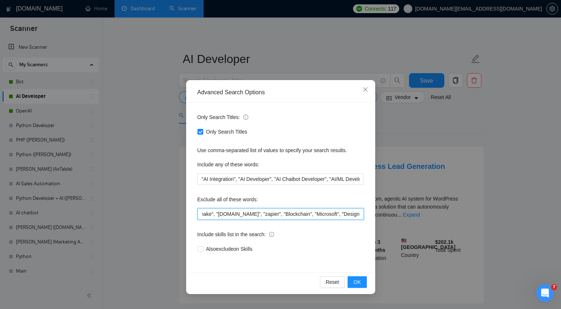
scroll to position [0, 293]
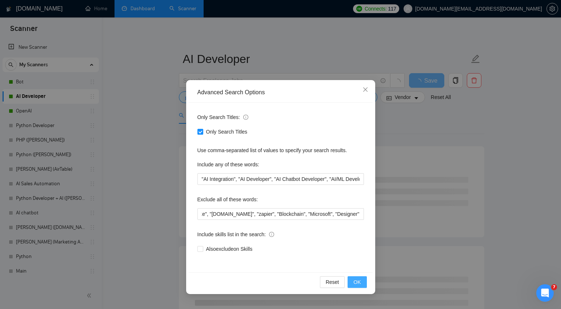
click at [358, 279] on span "OK" at bounding box center [357, 282] width 7 height 8
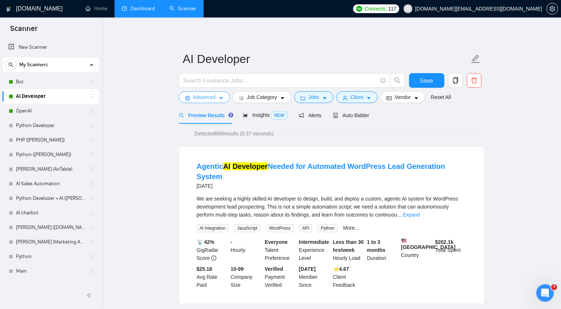
click at [223, 98] on icon "caret-down" at bounding box center [221, 99] width 4 height 2
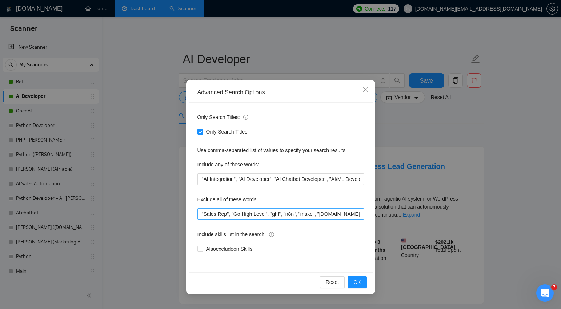
scroll to position [0, 295]
click at [361, 214] on input ""GoHighLevel", "video", "Cursor AI", "Swift Developer", "iOS Developer", "Image…" at bounding box center [281, 214] width 167 height 12
paste input ", "Microsoft""
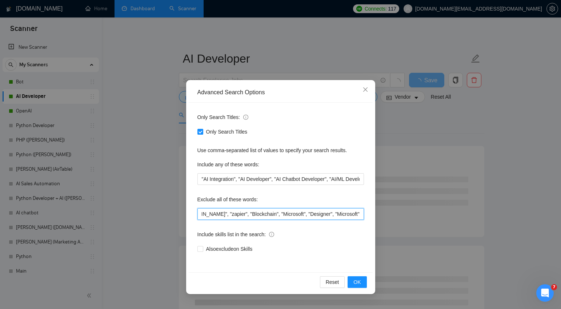
drag, startPoint x: 357, startPoint y: 212, endPoint x: 339, endPoint y: 215, distance: 18.7
click at [335, 214] on input ""GoHighLevel", "video", "Cursor AI", "Swift Developer", "iOS Developer", "Image…" at bounding box center [281, 214] width 167 height 12
type input ""GoHighLevel", "video", "Cursor AI", "Swift Developer", "iOS Developer", "Image…"
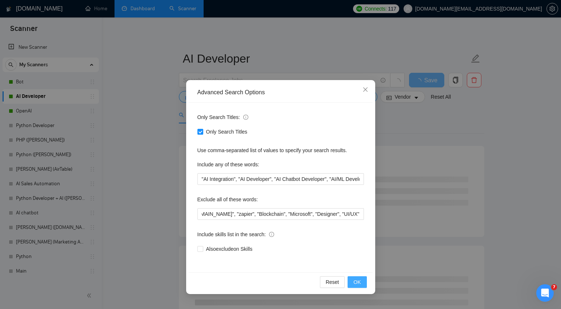
click at [359, 278] on span "OK" at bounding box center [357, 282] width 7 height 8
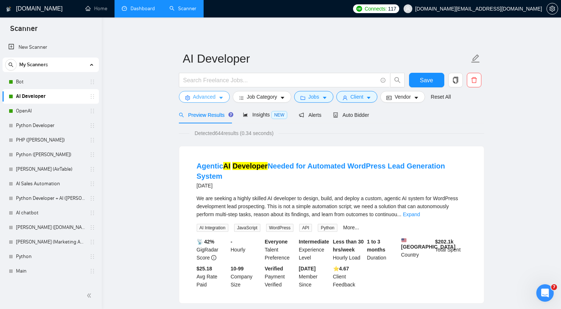
click at [208, 97] on span "Advanced" at bounding box center [204, 97] width 23 height 8
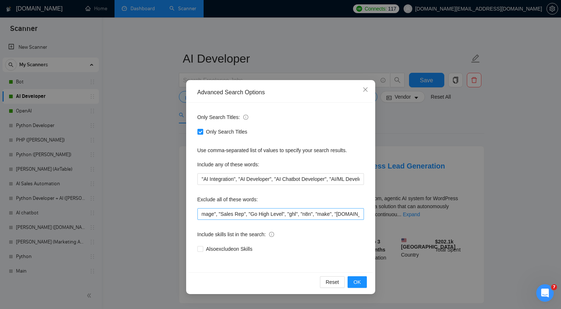
scroll to position [0, 315]
click at [358, 283] on span "OK" at bounding box center [357, 282] width 7 height 8
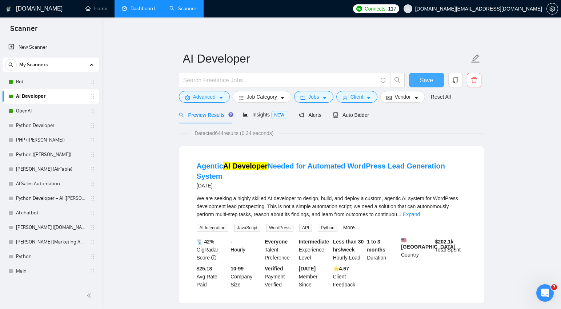
click at [430, 80] on span "Save" at bounding box center [426, 80] width 13 height 9
click at [33, 80] on link "Bot" at bounding box center [50, 82] width 69 height 15
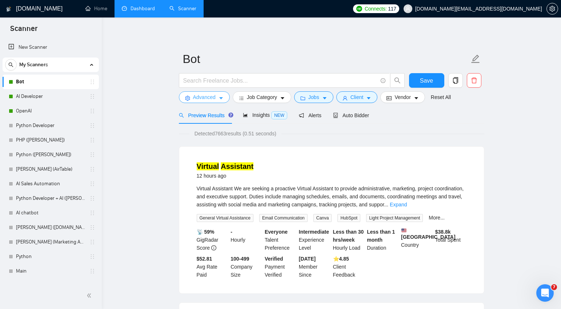
click at [216, 99] on span "Advanced" at bounding box center [204, 97] width 23 height 8
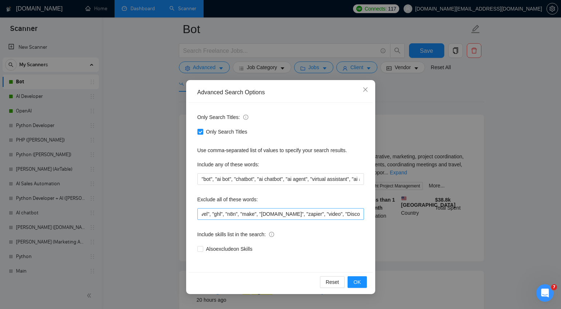
scroll to position [0, 100]
click at [362, 212] on input ""Earn", "Posting", "Go High Level", "ghl", "n8n", "make", "[DOMAIN_NAME]", "zap…" at bounding box center [281, 214] width 167 height 12
paste input ", "Microsoft""
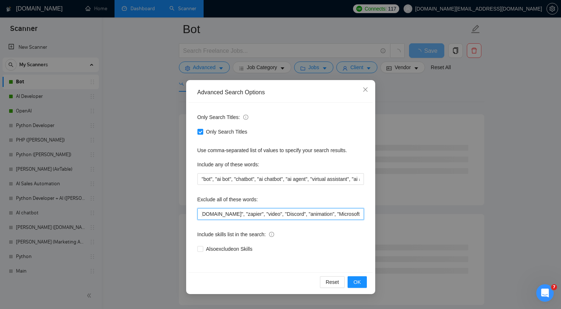
drag, startPoint x: 357, startPoint y: 213, endPoint x: 337, endPoint y: 214, distance: 20.7
click at [337, 214] on input ""Earn", "Posting", "Go High Level", "ghl", "n8n", "make", "[DOMAIN_NAME]", "zap…" at bounding box center [281, 214] width 167 height 12
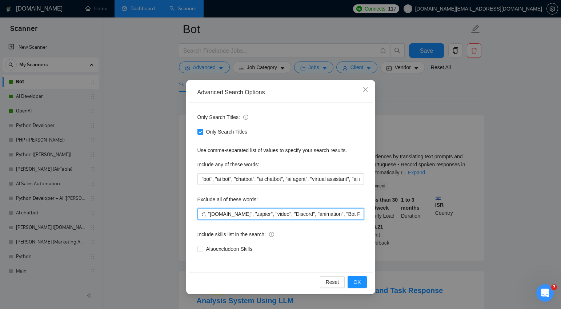
scroll to position [0, 126]
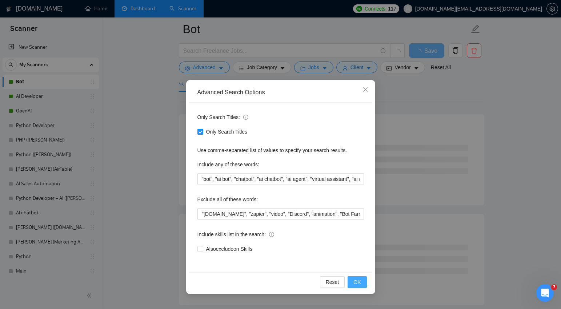
click at [356, 282] on span "OK" at bounding box center [357, 282] width 7 height 8
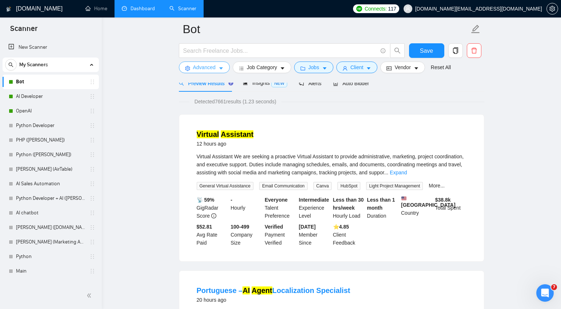
click at [219, 68] on icon "caret-down" at bounding box center [221, 68] width 5 height 5
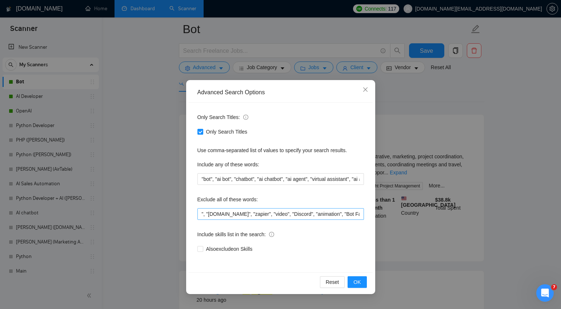
scroll to position [0, 128]
click at [362, 213] on input ""Earn", "Posting", "Go High Level", "ghl", "n8n", "make", "[DOMAIN_NAME]", "zap…" at bounding box center [281, 214] width 167 height 12
paste input ", "Microsoft""
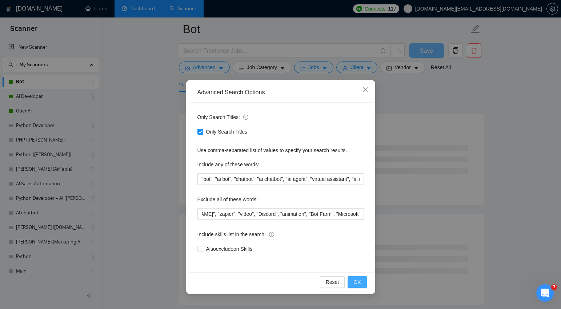
click at [358, 282] on span "OK" at bounding box center [357, 282] width 7 height 8
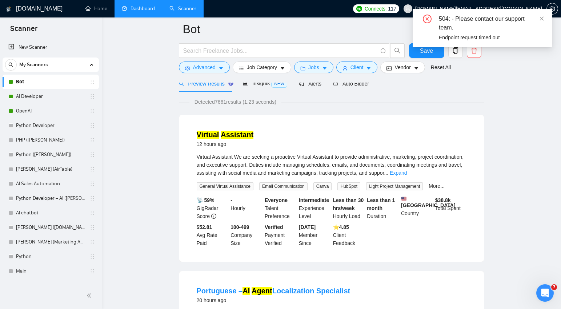
click at [543, 18] on icon "close" at bounding box center [542, 18] width 5 height 5
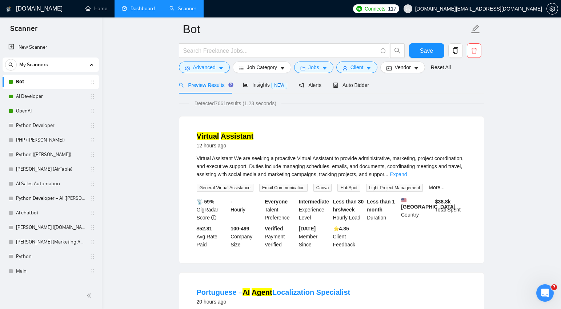
scroll to position [36, 0]
click at [222, 69] on icon "caret-down" at bounding box center [221, 68] width 5 height 5
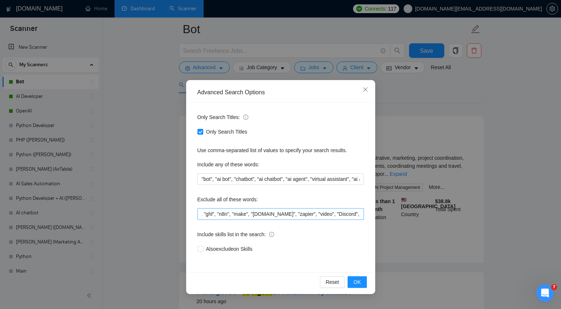
scroll to position [0, 158]
click at [361, 214] on input ""Earn", "Posting", "Go High Level", "ghl", "n8n", "make", "[DOMAIN_NAME]", "zap…" at bounding box center [281, 214] width 167 height 12
drag, startPoint x: 360, startPoint y: 214, endPoint x: 304, endPoint y: 210, distance: 56.2
click at [304, 210] on input ""Earn", "Posting", "Go High Level", "ghl", "n8n", "make", "[DOMAIN_NAME]", "zap…" at bounding box center [281, 214] width 167 height 12
click at [329, 213] on input ""Earn", "Posting", "Go High Level", "ghl", "n8n", "make", "[DOMAIN_NAME]", "zap…" at bounding box center [281, 214] width 167 height 12
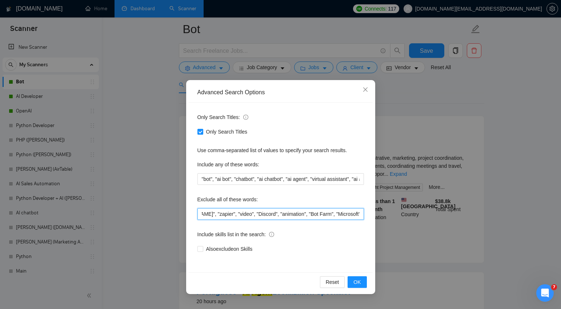
drag, startPoint x: 362, startPoint y: 213, endPoint x: 309, endPoint y: 214, distance: 53.1
click at [303, 213] on input ""Earn", "Posting", "Go High Level", "ghl", "n8n", "make", "[DOMAIN_NAME]", "zap…" at bounding box center [281, 214] width 167 height 12
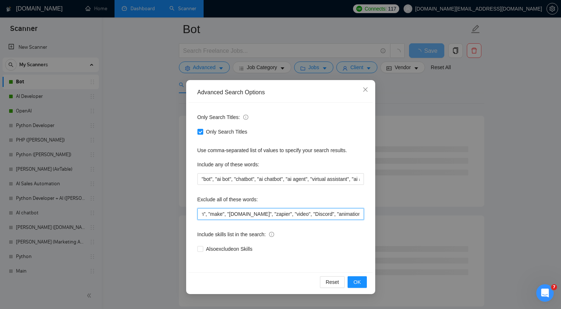
paste input ""Bot Farm", "Microsoft""
drag, startPoint x: 361, startPoint y: 212, endPoint x: 302, endPoint y: 214, distance: 59.3
click at [302, 214] on input ""Earn", "Posting", "Go High Level", "ghl", "n8n", "make", "[DOMAIN_NAME]", "zap…" at bounding box center [281, 214] width 167 height 12
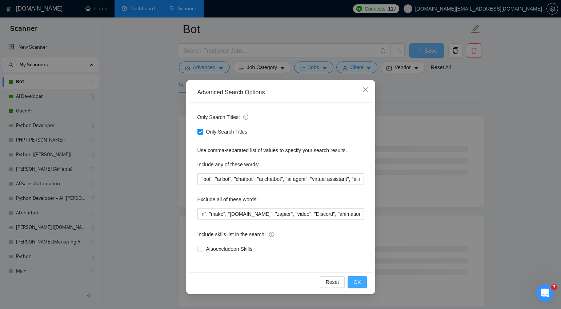
click at [359, 283] on span "OK" at bounding box center [357, 282] width 7 height 8
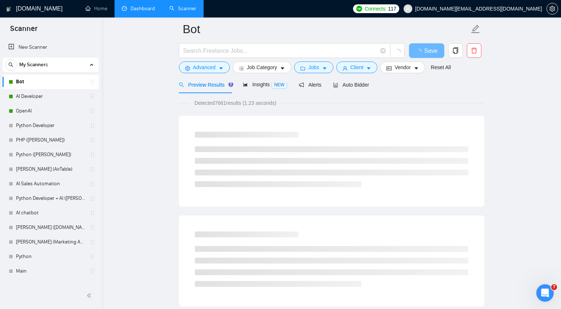
scroll to position [37, 0]
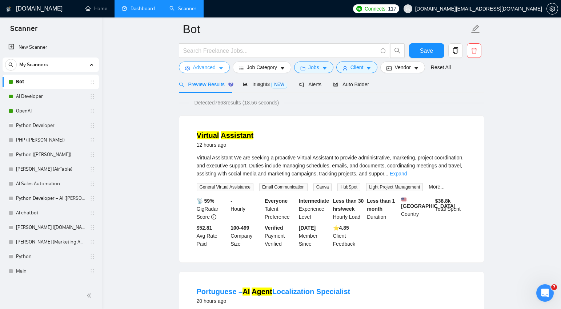
click at [223, 69] on icon "caret-down" at bounding box center [221, 68] width 5 height 5
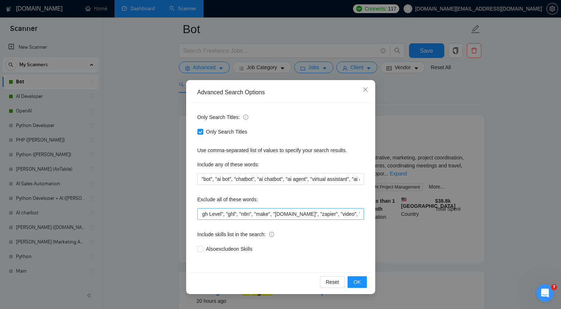
scroll to position [0, 100]
click at [361, 213] on input ""Earn", "Posting", "Go High Level", "ghl", "n8n", "make", "[DOMAIN_NAME]", "zap…" at bounding box center [281, 214] width 167 height 12
paste input ", "Bot Farm", "Microsoft""
type input ""Earn", "Posting", "Go High Level", "ghl", "n8n", "make", "[DOMAIN_NAME]", "zap…"
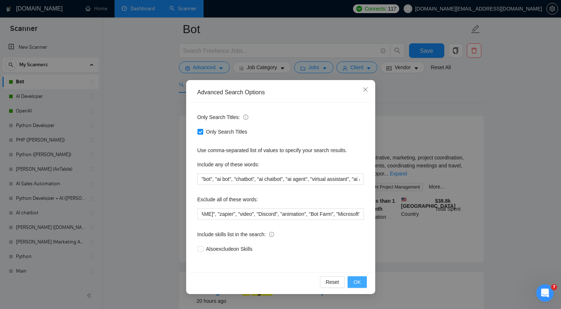
click at [360, 281] on span "OK" at bounding box center [357, 282] width 7 height 8
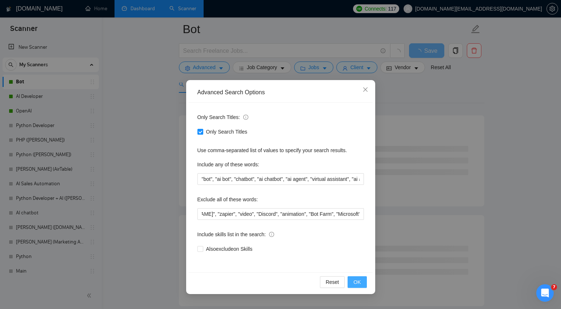
scroll to position [0, 0]
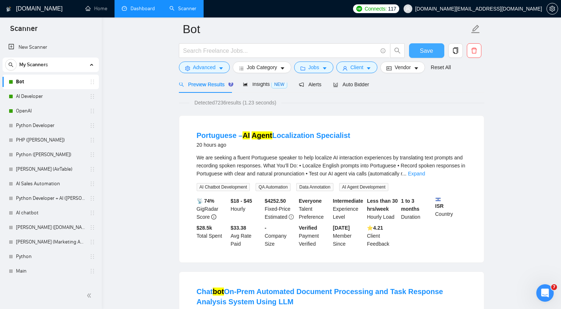
click at [427, 50] on span "Save" at bounding box center [426, 50] width 13 height 9
click at [31, 97] on link "AI Developer" at bounding box center [50, 96] width 69 height 15
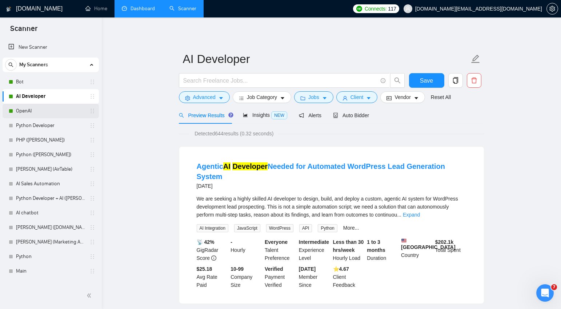
click at [36, 111] on link "OpenAI" at bounding box center [50, 111] width 69 height 15
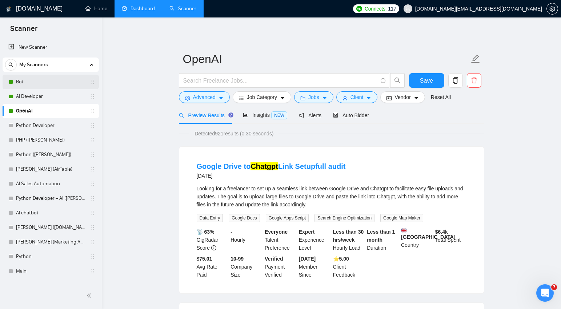
click at [42, 81] on link "Bot" at bounding box center [50, 82] width 69 height 15
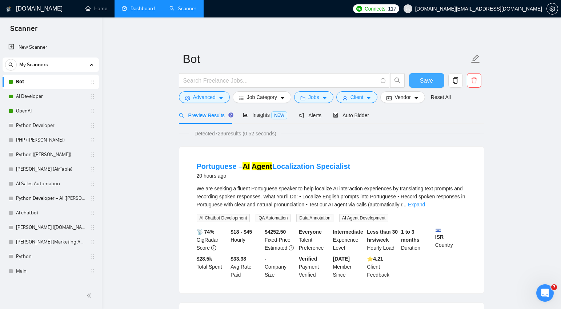
click at [423, 81] on span "Save" at bounding box center [426, 80] width 13 height 9
